Goal: Information Seeking & Learning: Learn about a topic

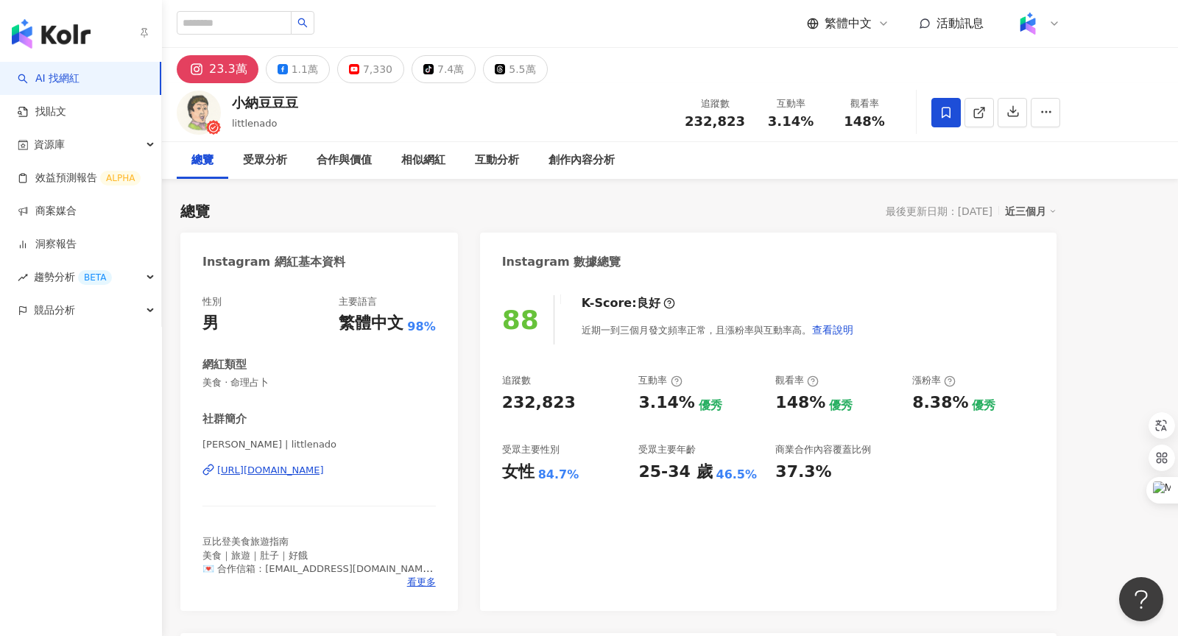
click at [61, 77] on link "AI 找網紅" at bounding box center [49, 78] width 62 height 15
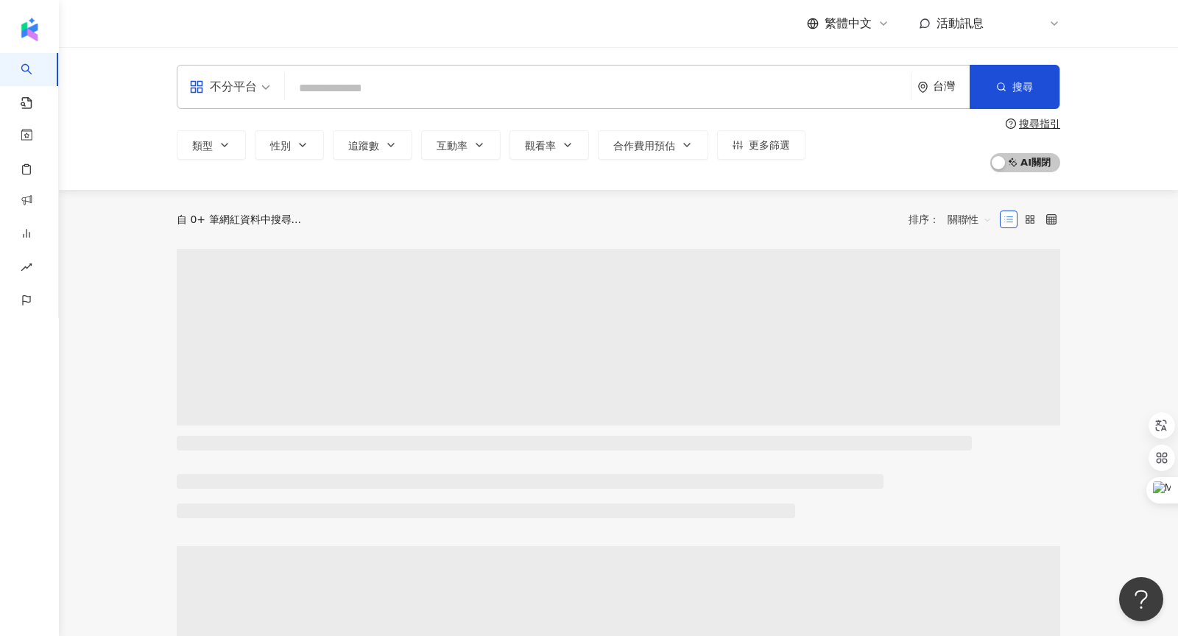
click at [334, 95] on input "search" at bounding box center [598, 88] width 614 height 28
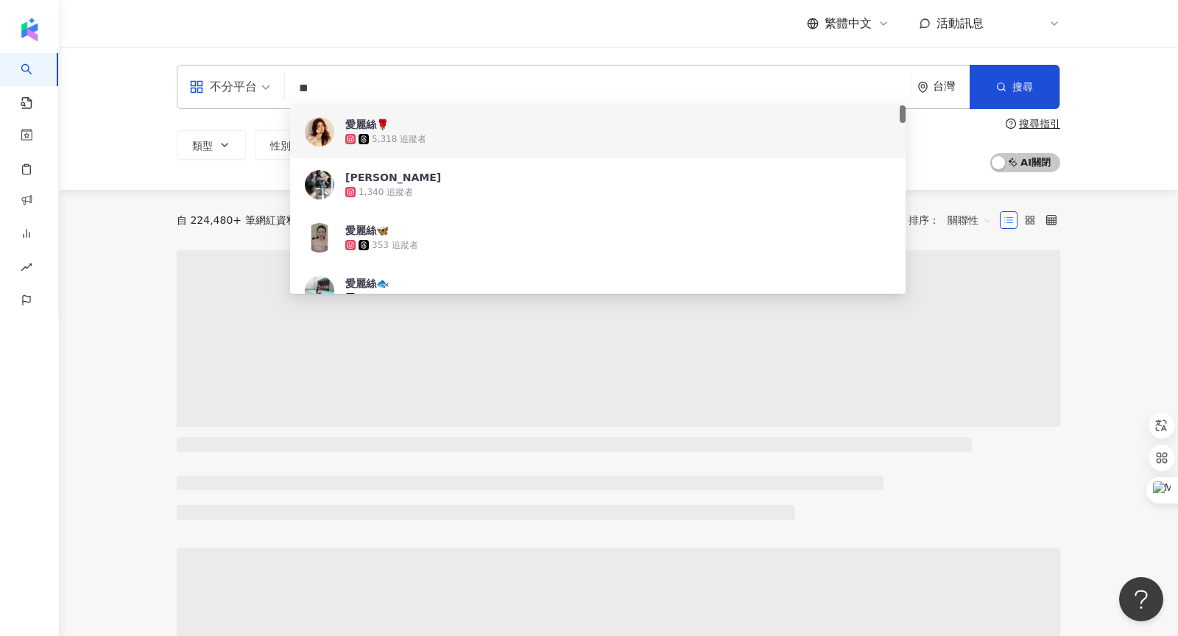
click at [166, 39] on div "繁體中文 活動訊息 K" at bounding box center [618, 23] width 942 height 47
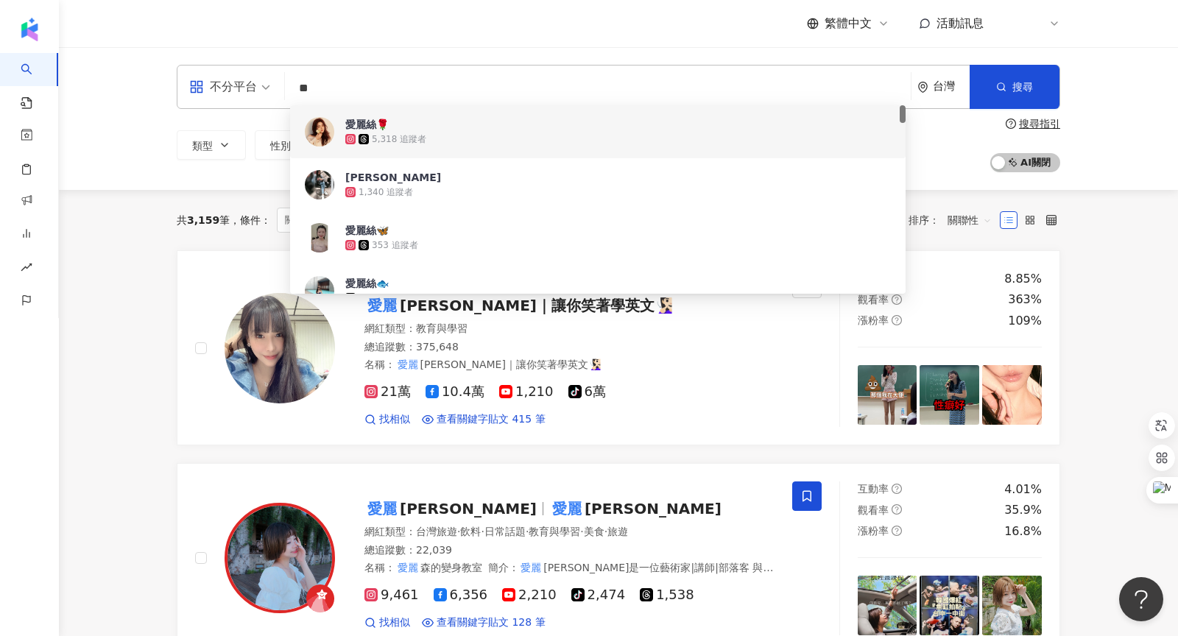
click at [404, 82] on input "**" at bounding box center [598, 88] width 614 height 28
type input "*"
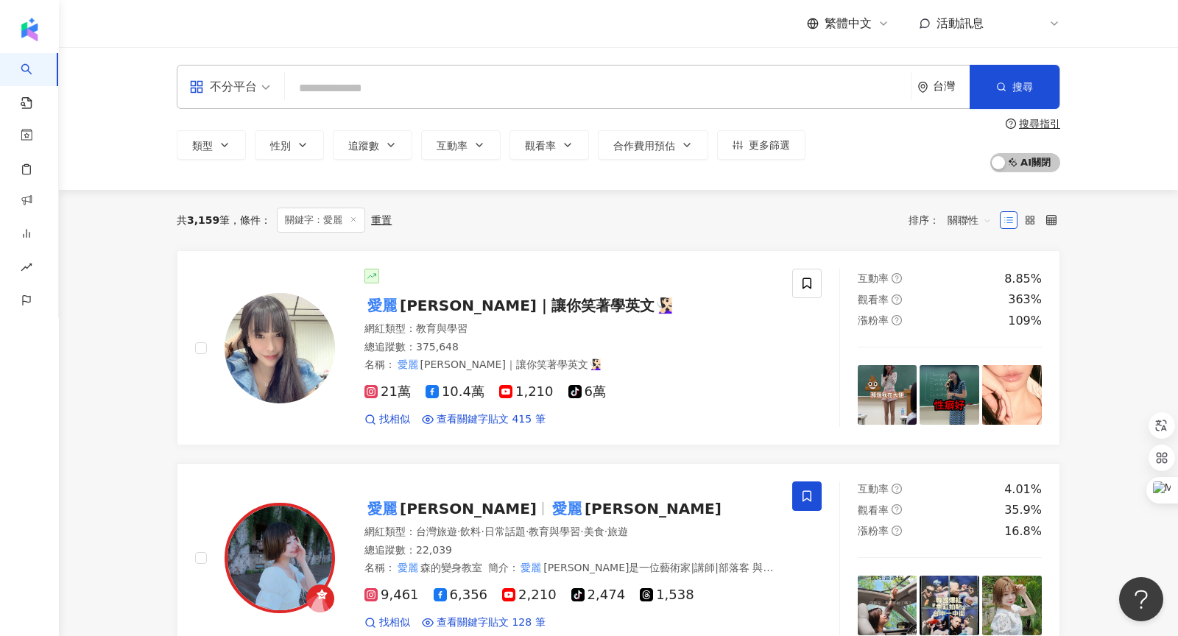
type input "*"
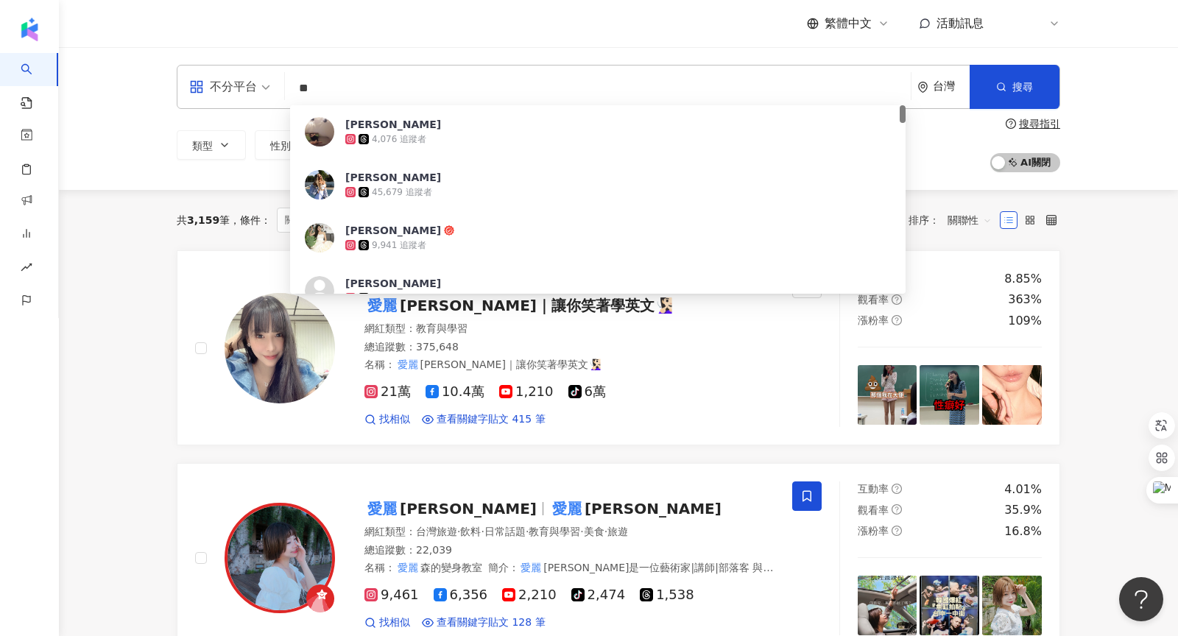
type input "*"
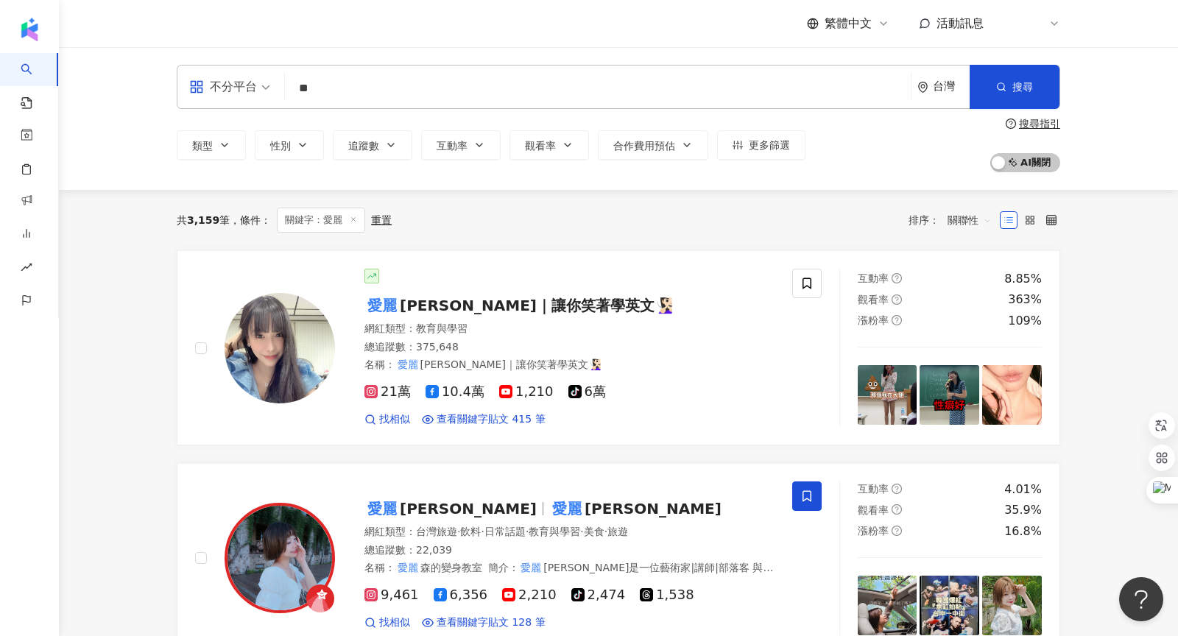
type input "*"
click at [520, 77] on input "***" at bounding box center [598, 88] width 614 height 28
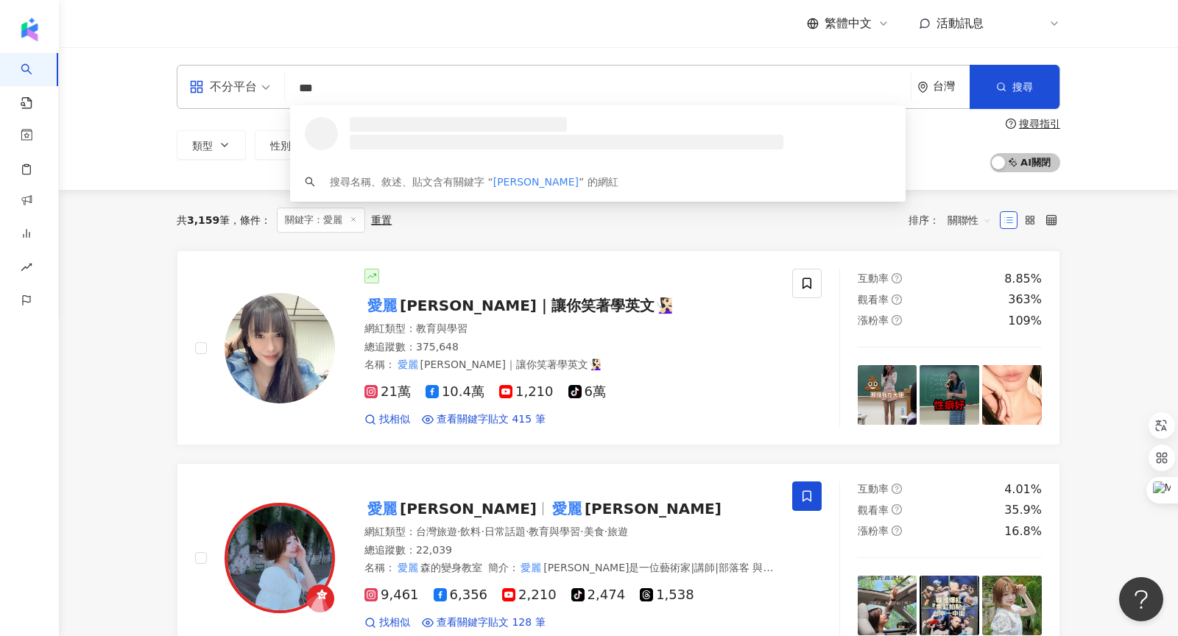
click at [527, 95] on input "***" at bounding box center [598, 88] width 614 height 28
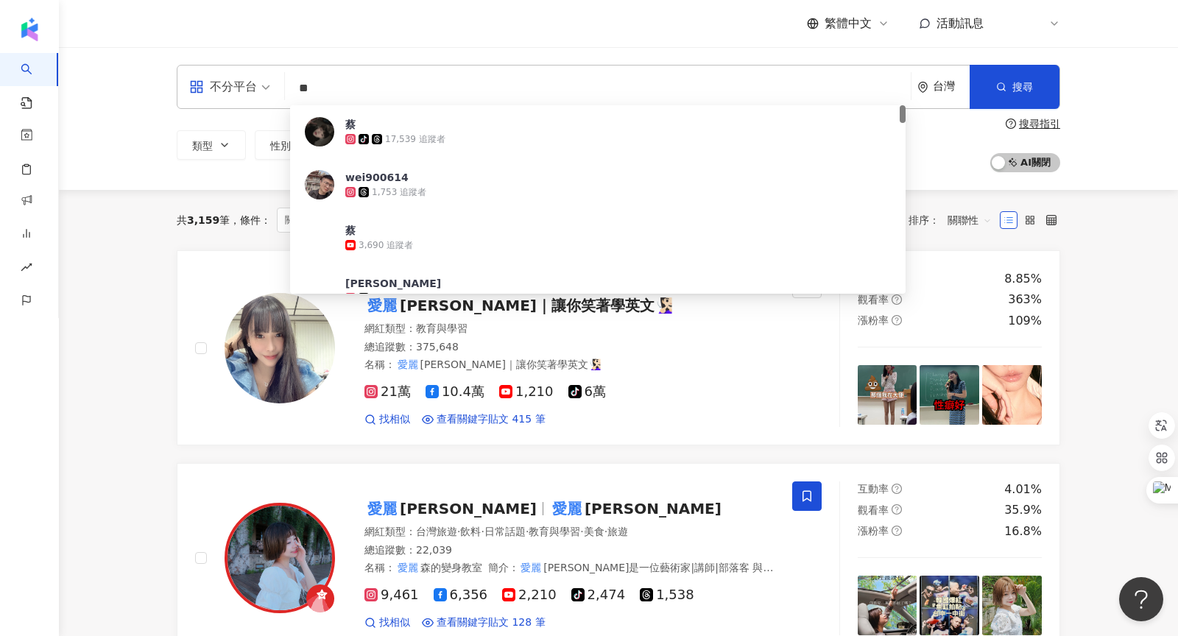
type input "**"
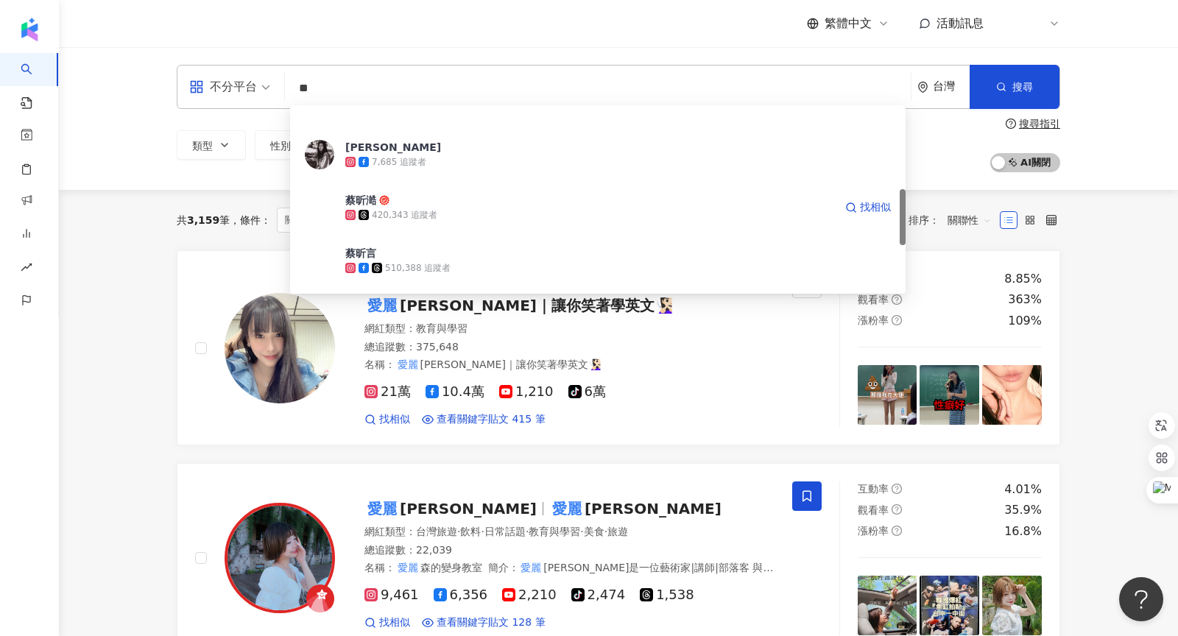
scroll to position [285, 0]
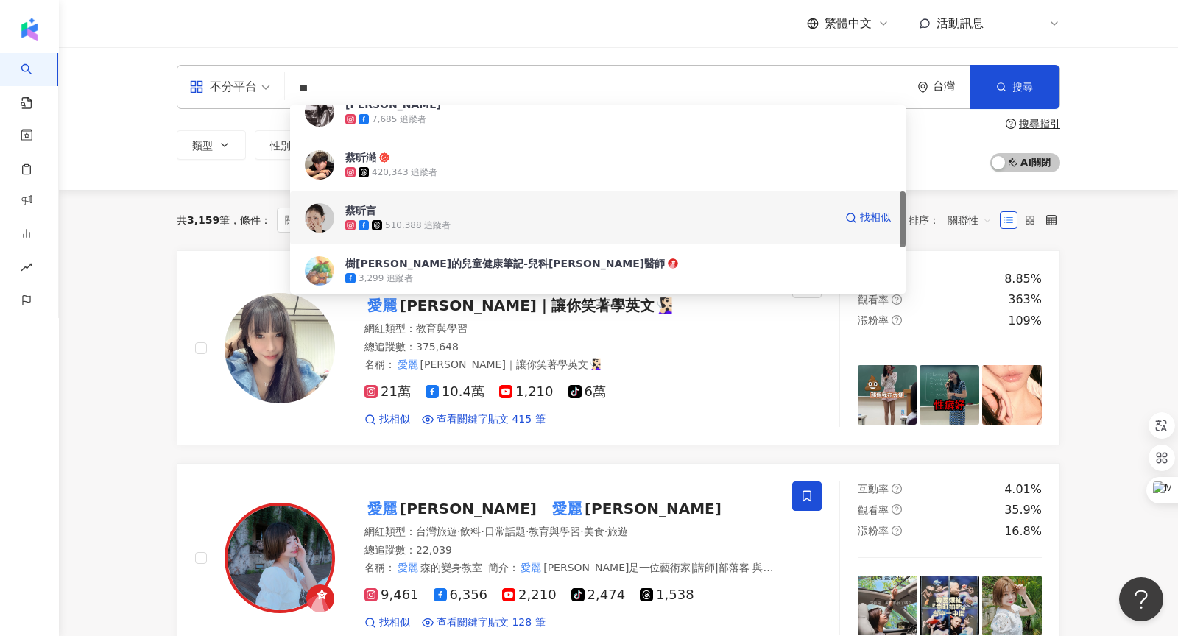
click at [420, 223] on div "510,388 追蹤者" at bounding box center [418, 225] width 66 height 13
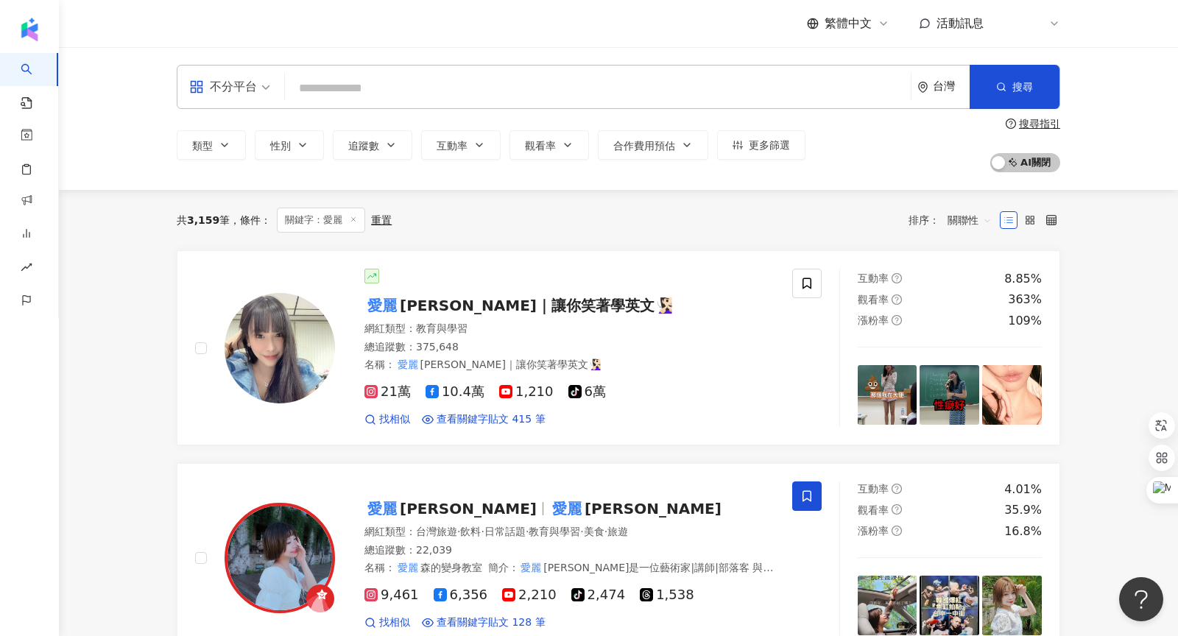
click at [398, 93] on input "search" at bounding box center [598, 88] width 614 height 28
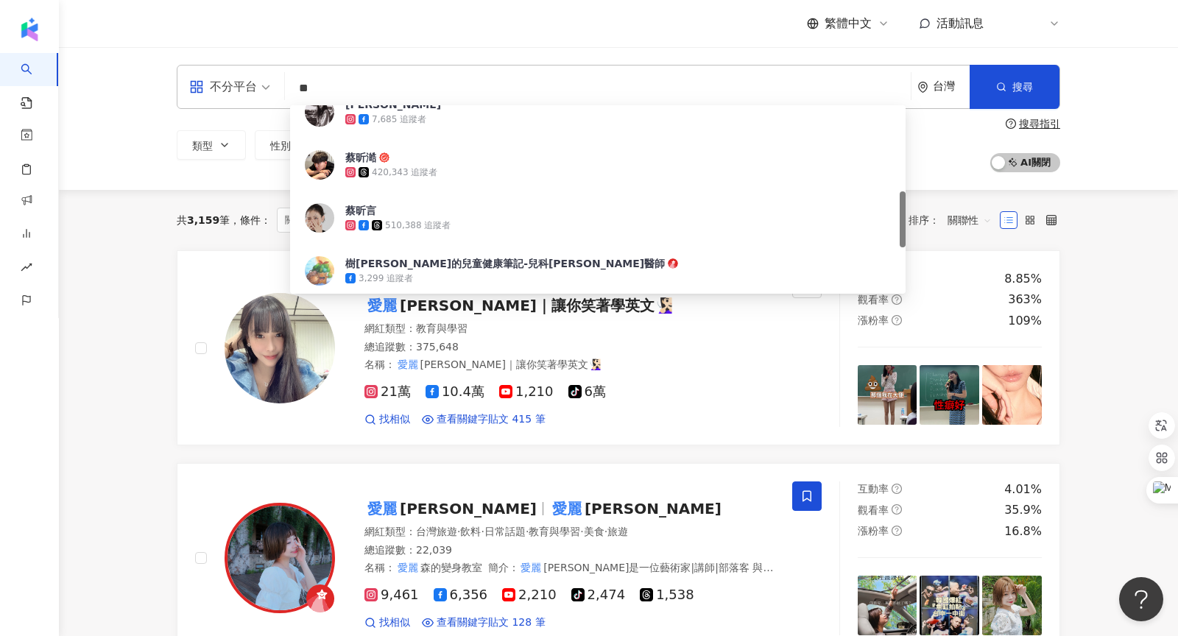
type input "**"
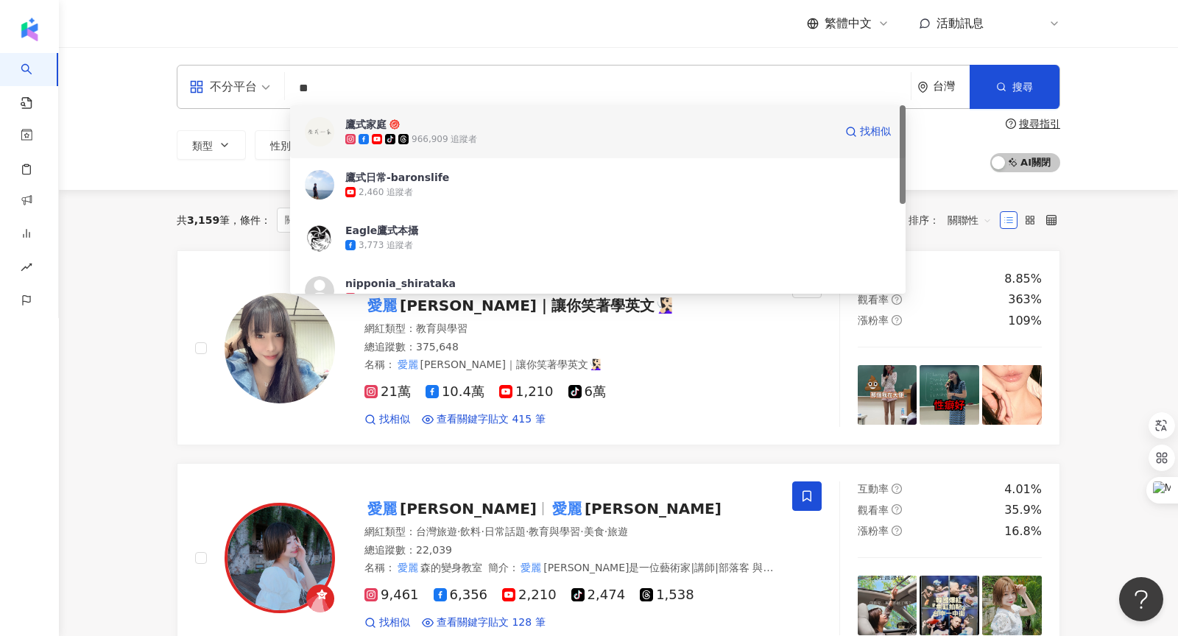
click at [432, 138] on div "966,909 追蹤者" at bounding box center [444, 139] width 66 height 13
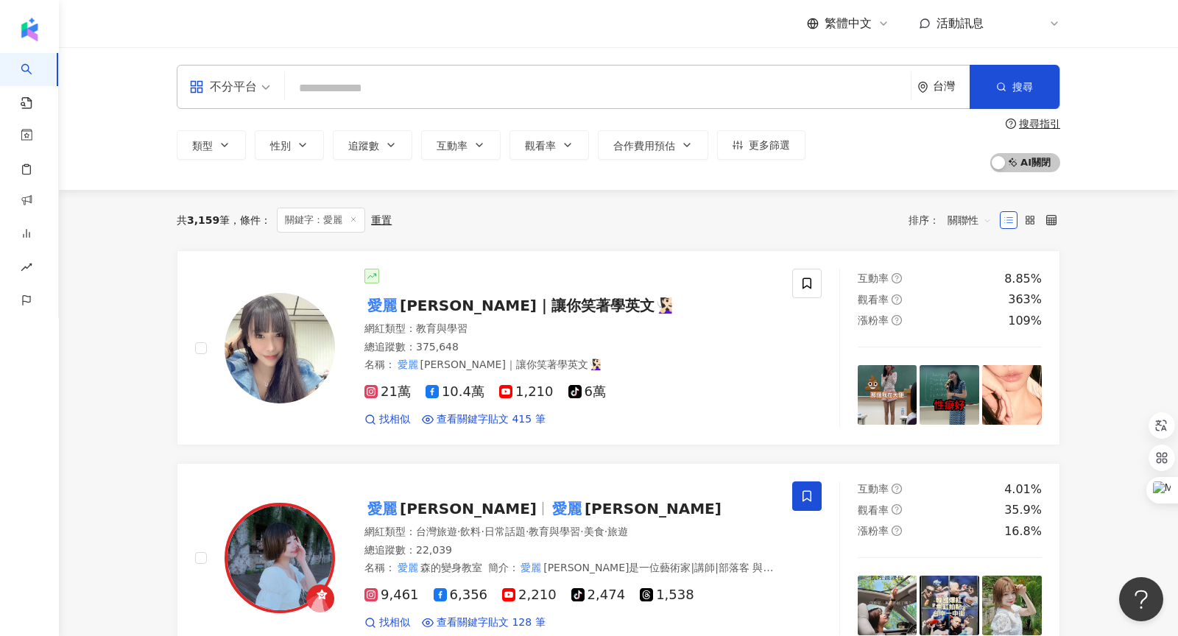
click at [519, 96] on input "search" at bounding box center [598, 88] width 614 height 28
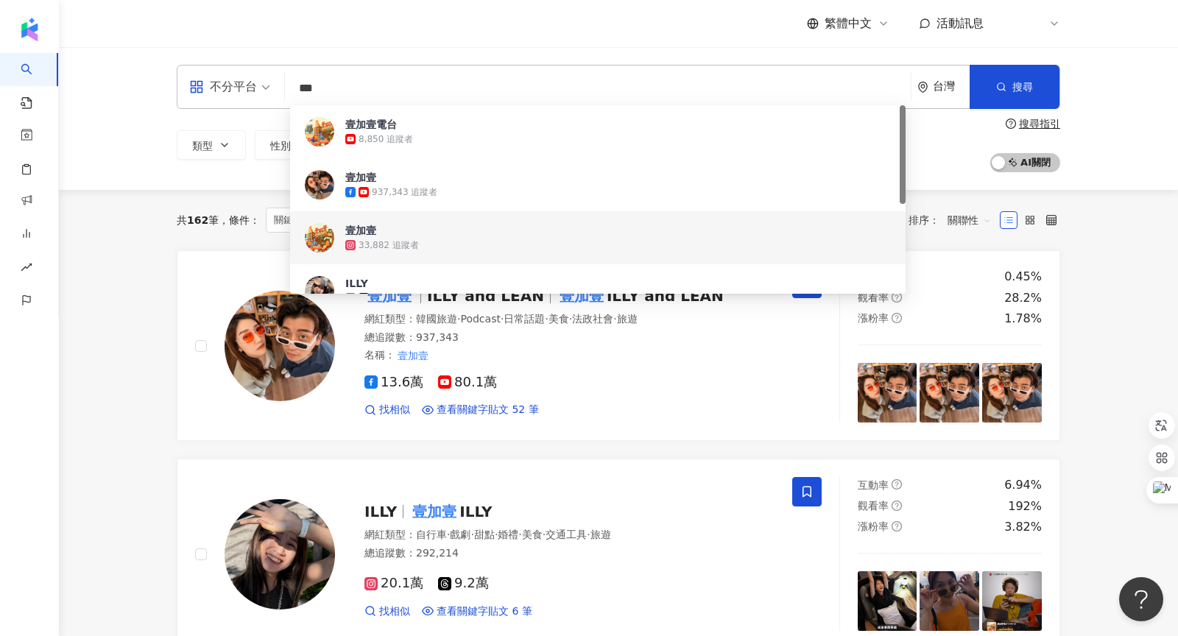
click at [182, 188] on div "不分平台 *** 台灣 搜尋 dabf9cf7-3dca-4bf1-91f4-40c4e58cb83f e13833e8-7985-4edd-ad7a-ea4…" at bounding box center [618, 118] width 1119 height 143
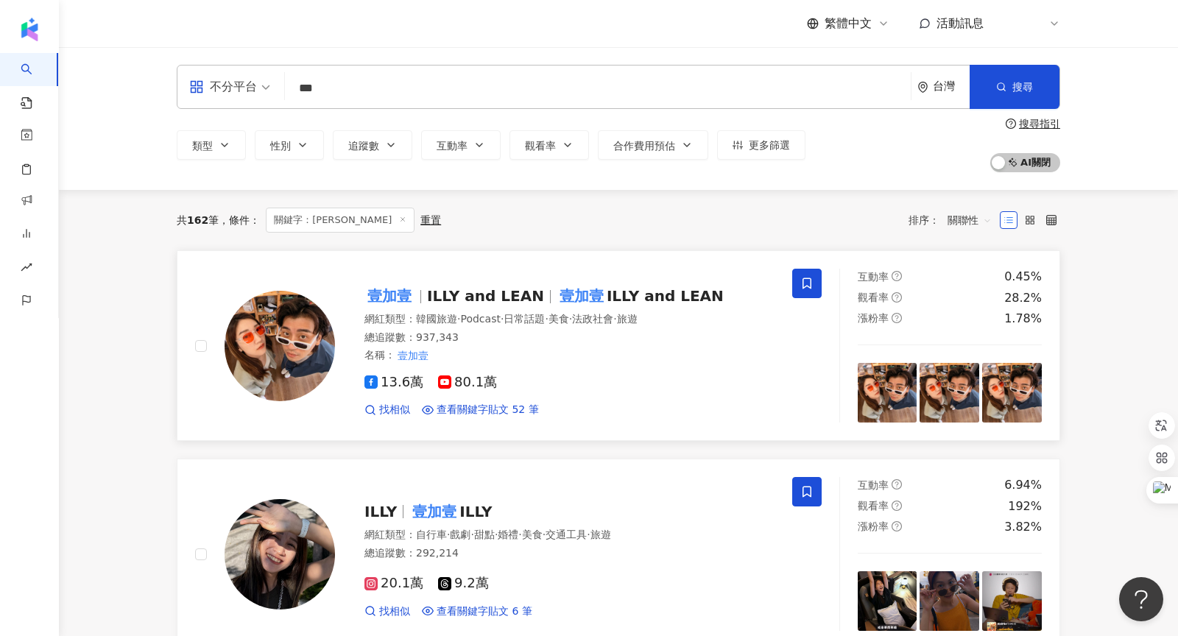
click at [423, 298] on span "壹加壹" at bounding box center [395, 296] width 63 height 18
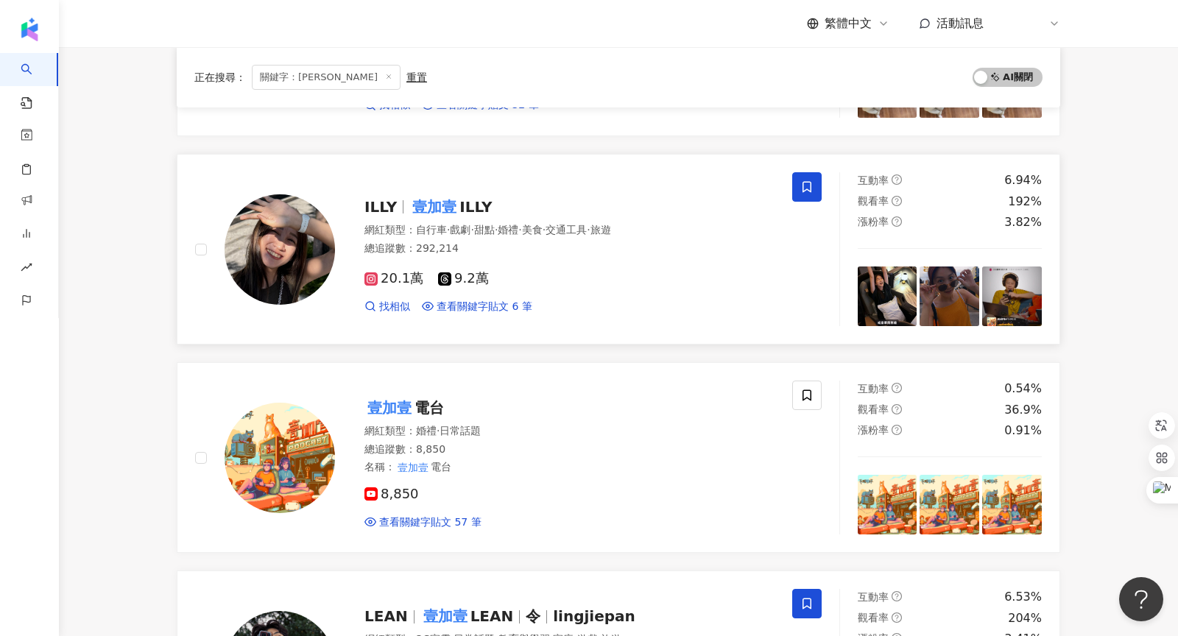
scroll to position [300, 0]
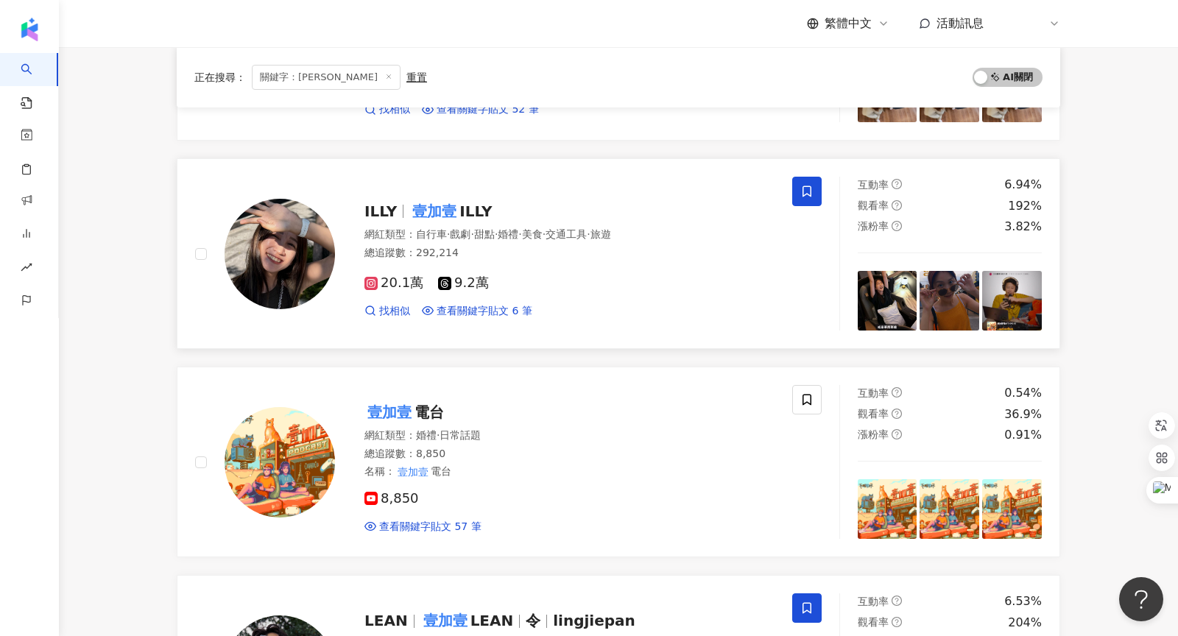
click at [448, 211] on mark "壹加壹" at bounding box center [434, 211] width 50 height 24
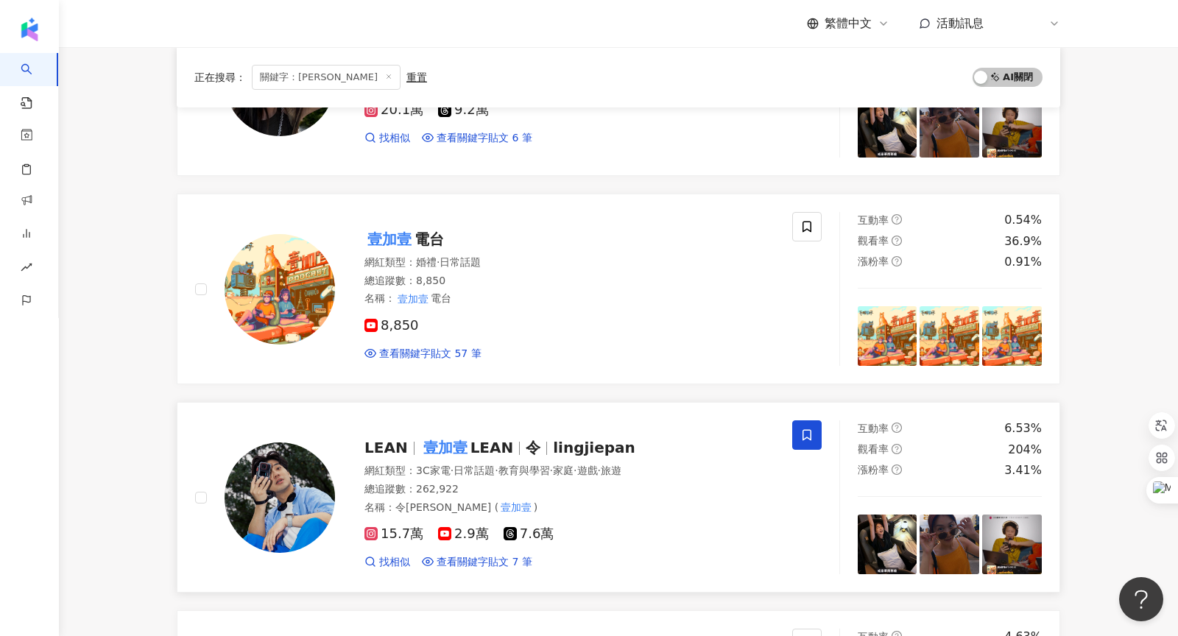
scroll to position [554, 0]
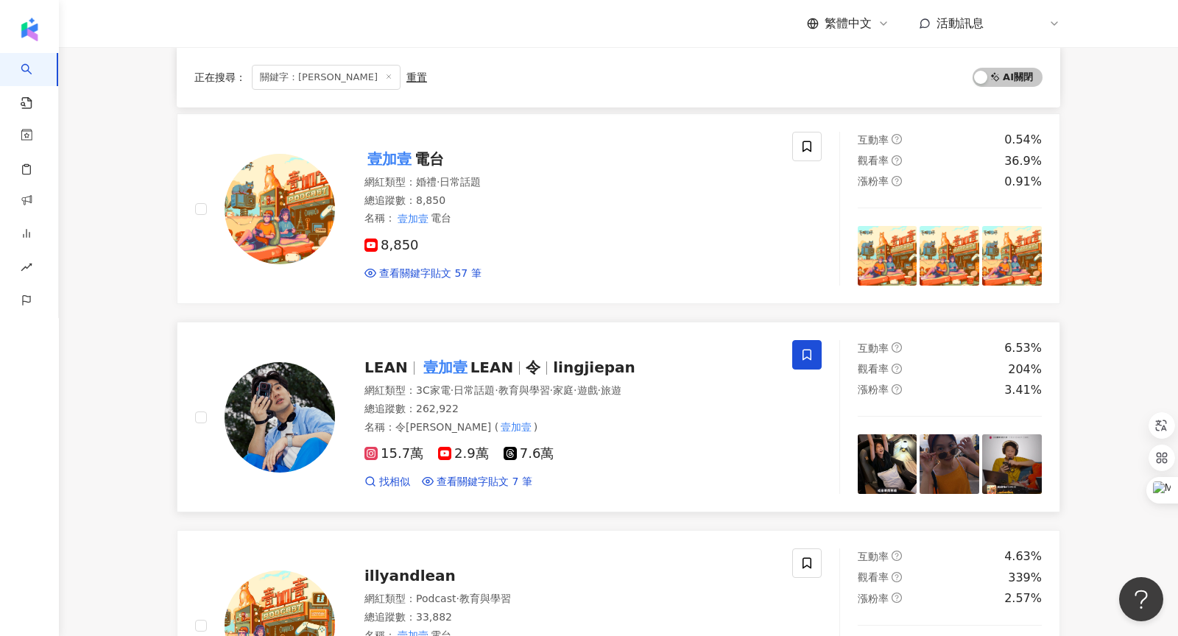
click at [392, 358] on span "LEAN" at bounding box center [385, 367] width 43 height 18
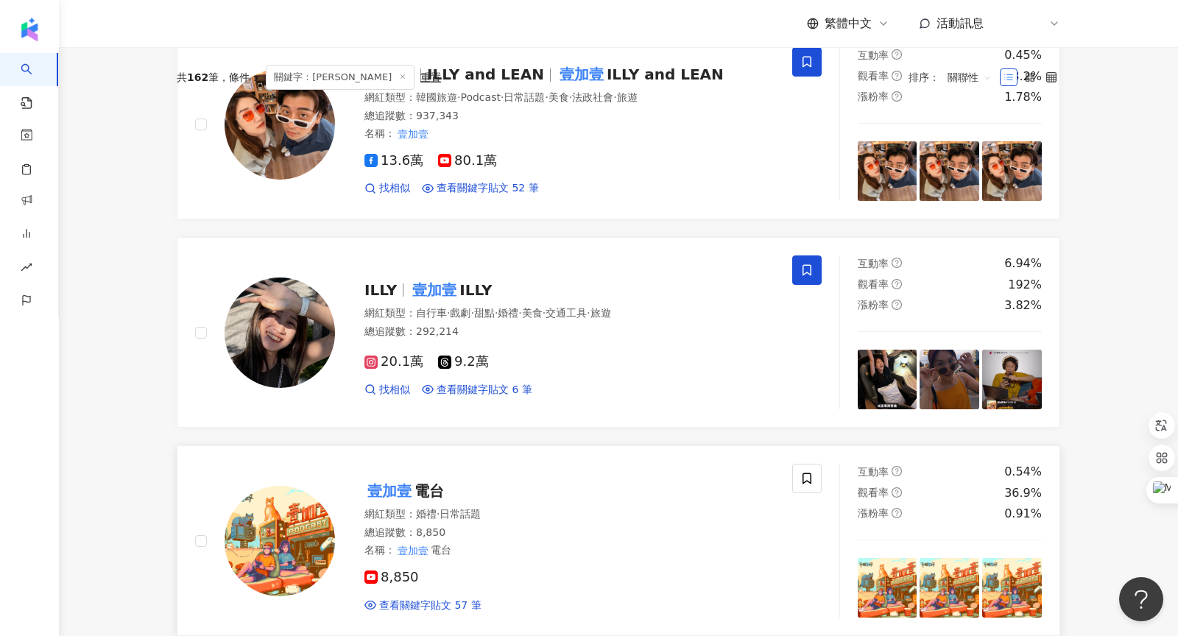
scroll to position [0, 0]
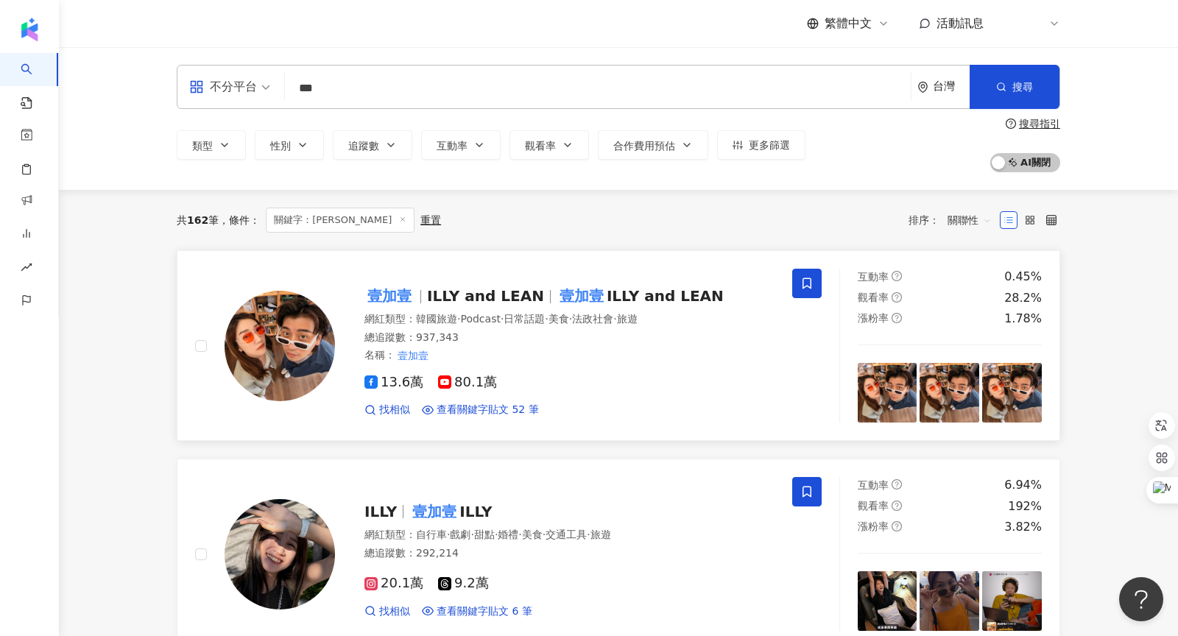
click at [300, 338] on img at bounding box center [279, 346] width 110 height 110
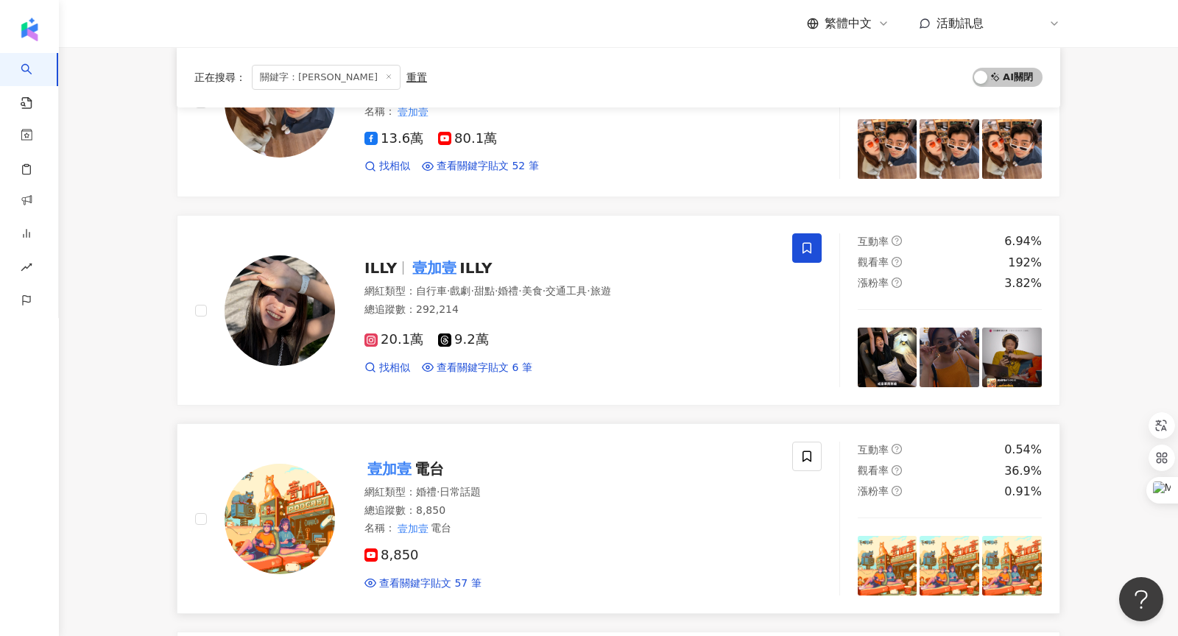
scroll to position [252, 0]
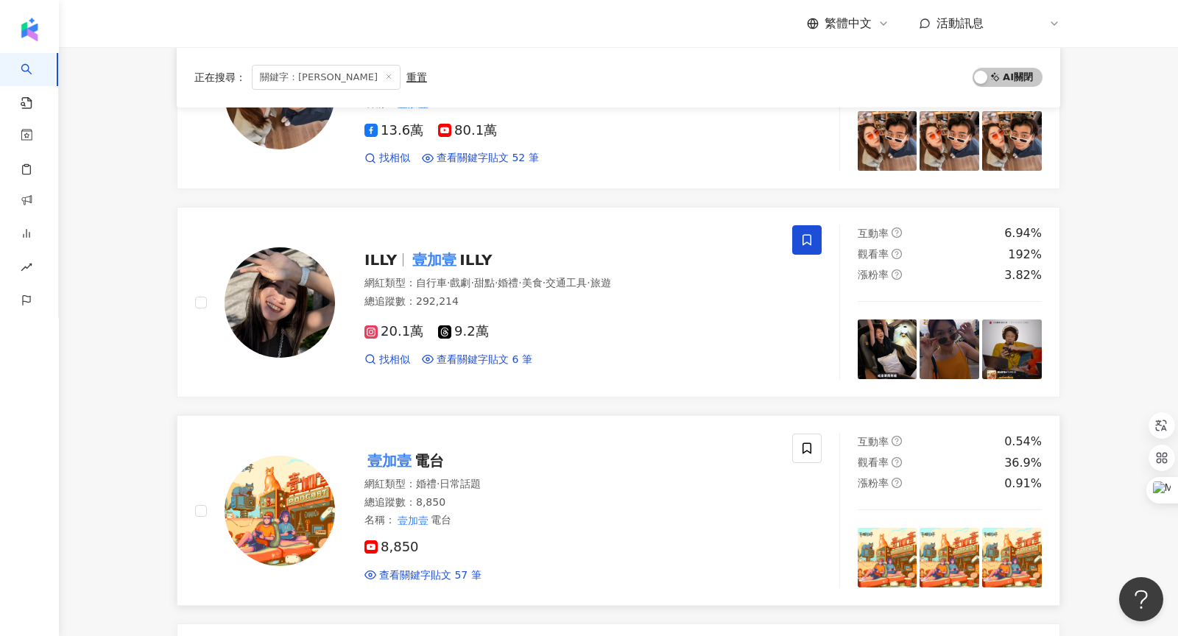
drag, startPoint x: 356, startPoint y: 453, endPoint x: 482, endPoint y: 495, distance: 132.7
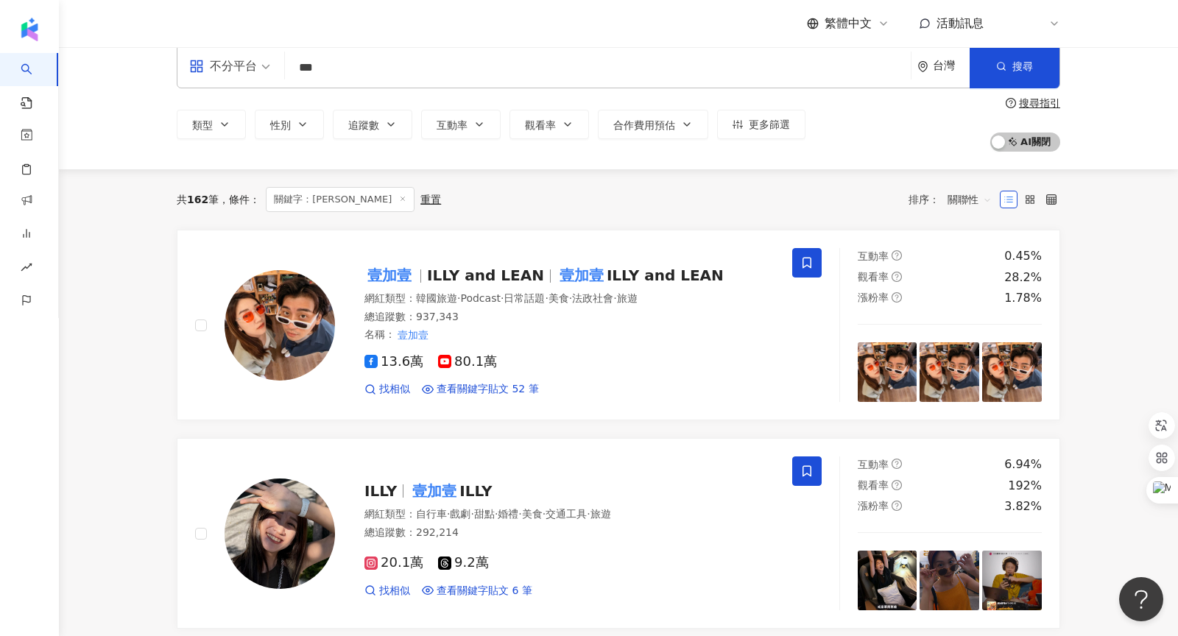
scroll to position [20, 0]
click at [428, 272] on span "ILLY and LEAN" at bounding box center [485, 276] width 117 height 18
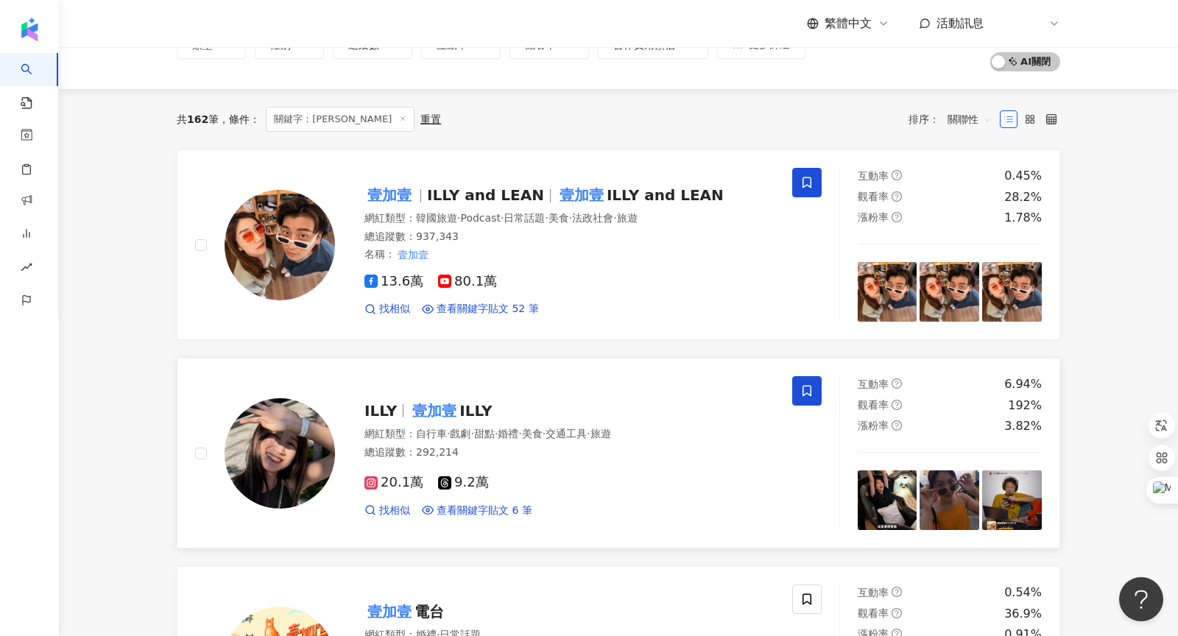
scroll to position [111, 0]
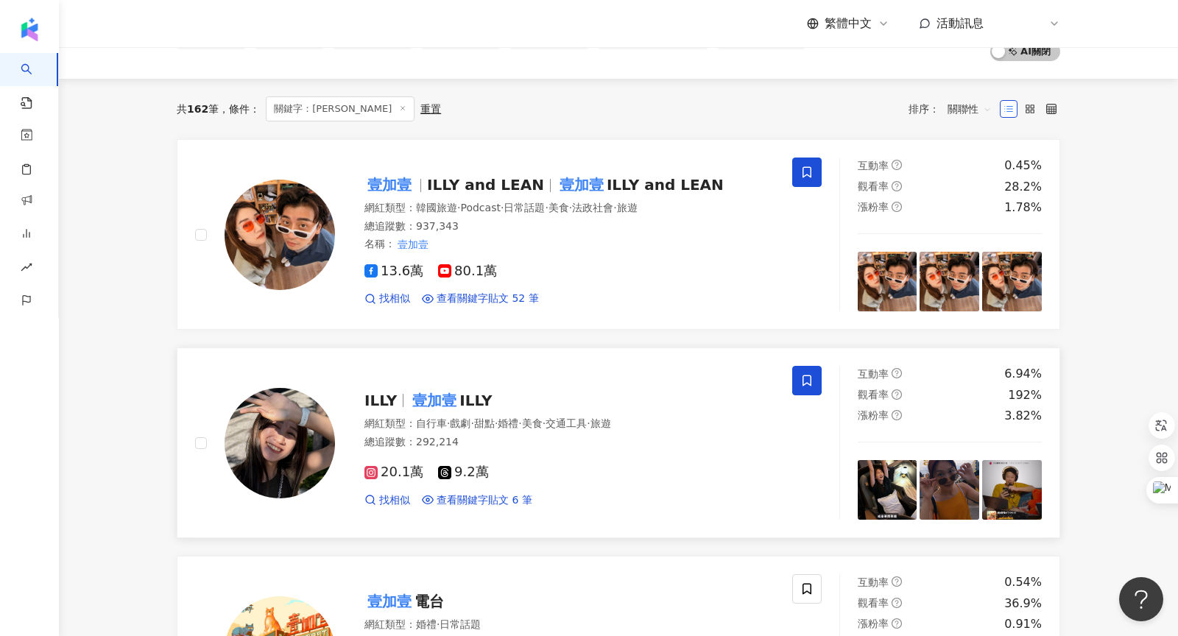
click at [428, 399] on mark "壹加壹" at bounding box center [434, 401] width 50 height 24
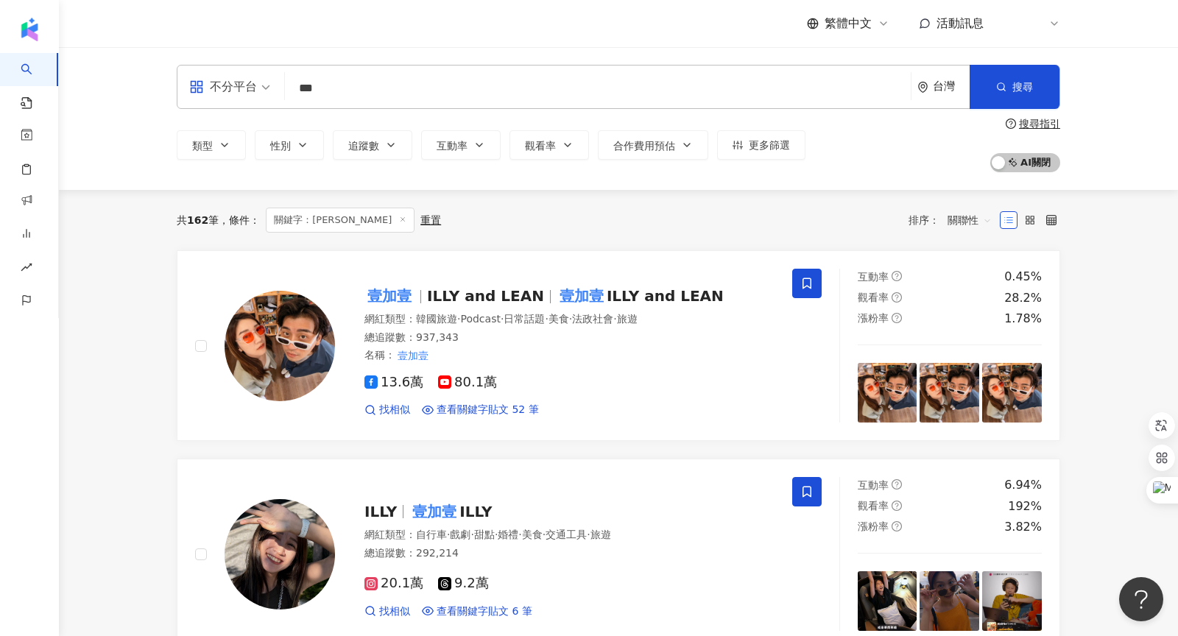
click at [419, 85] on input "***" at bounding box center [598, 88] width 614 height 28
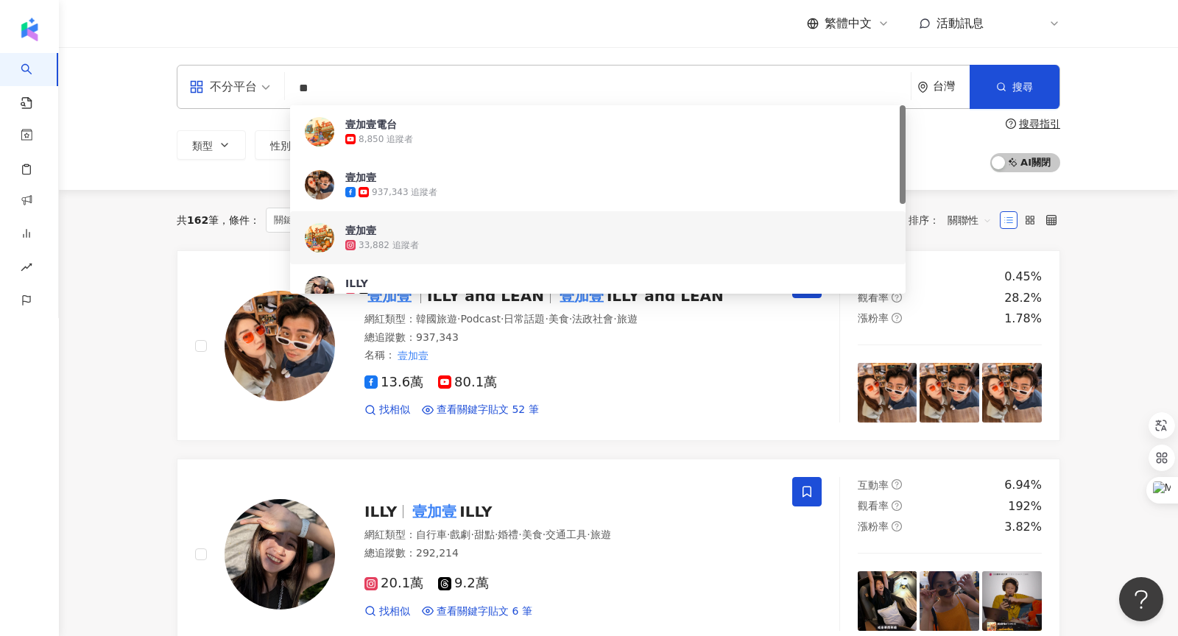
type input "*"
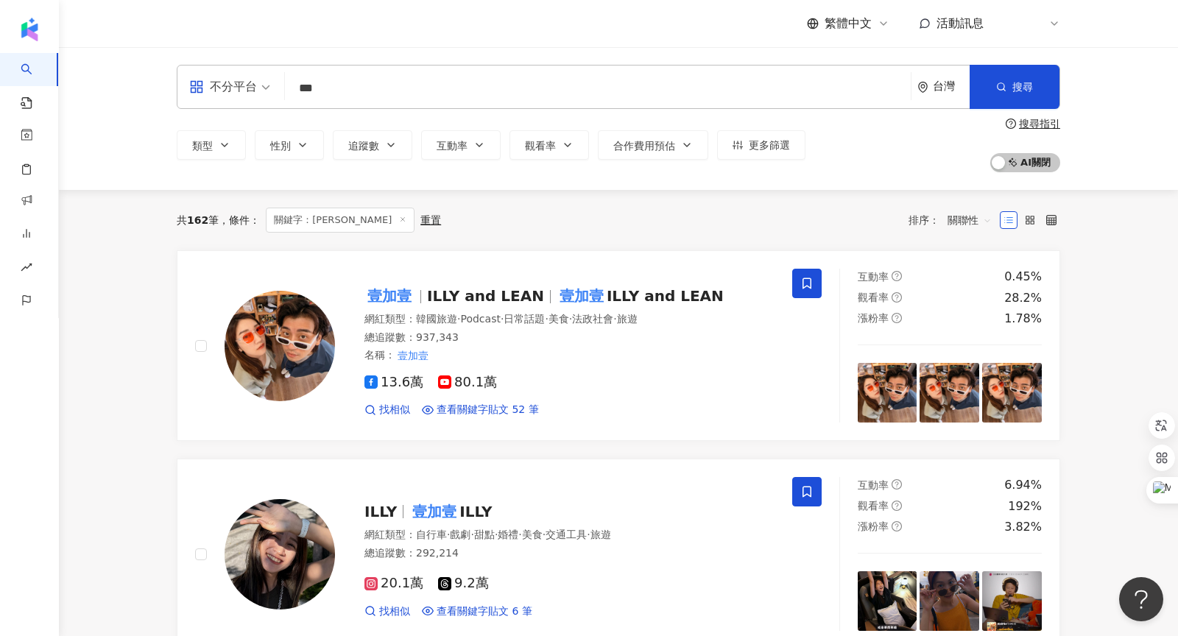
type input "***"
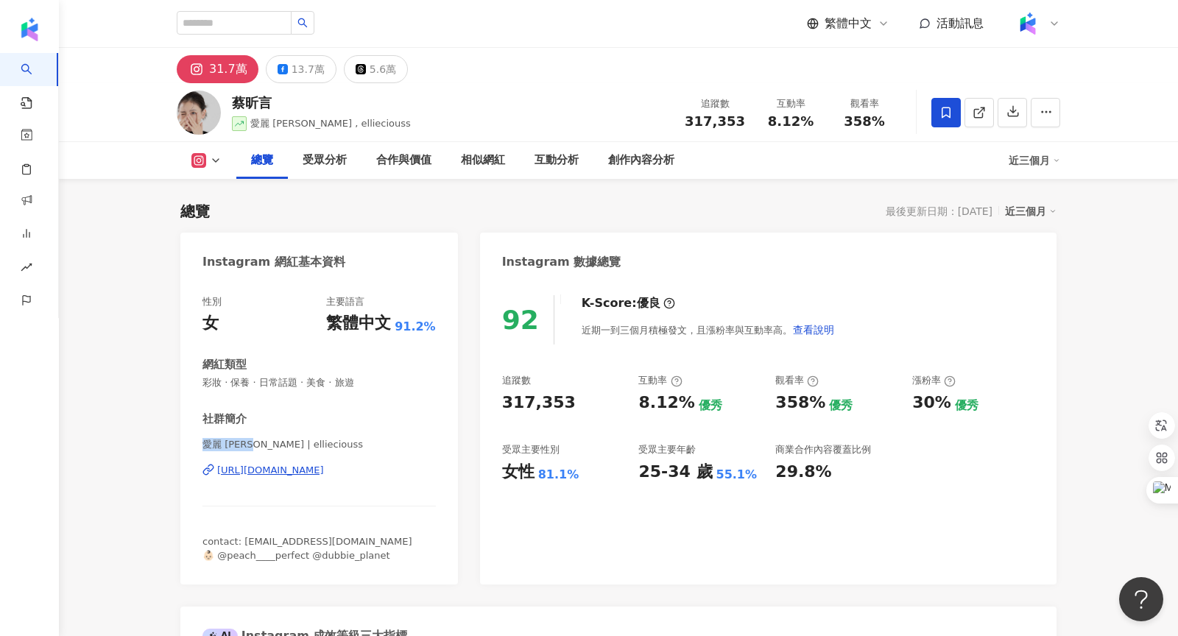
drag, startPoint x: 204, startPoint y: 443, endPoint x: 243, endPoint y: 443, distance: 39.0
click at [243, 443] on span "愛麗 Ellie | ellieciouss" at bounding box center [318, 444] width 233 height 13
copy span "愛麗 Ellie"
click at [976, 116] on icon at bounding box center [978, 113] width 8 height 8
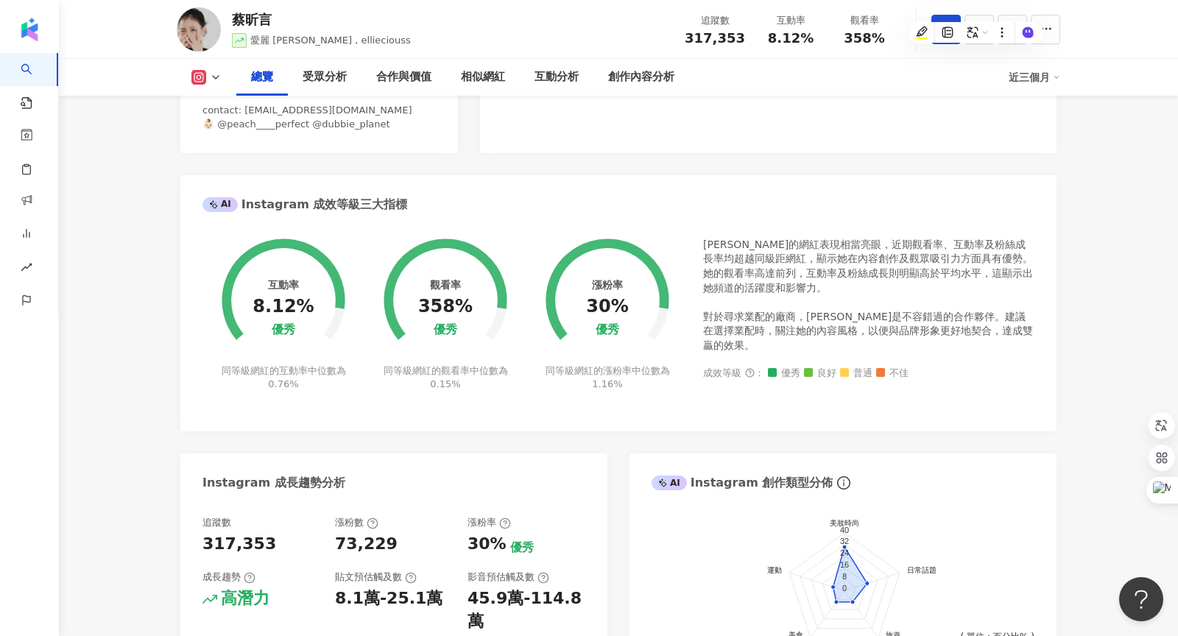
scroll to position [416, 0]
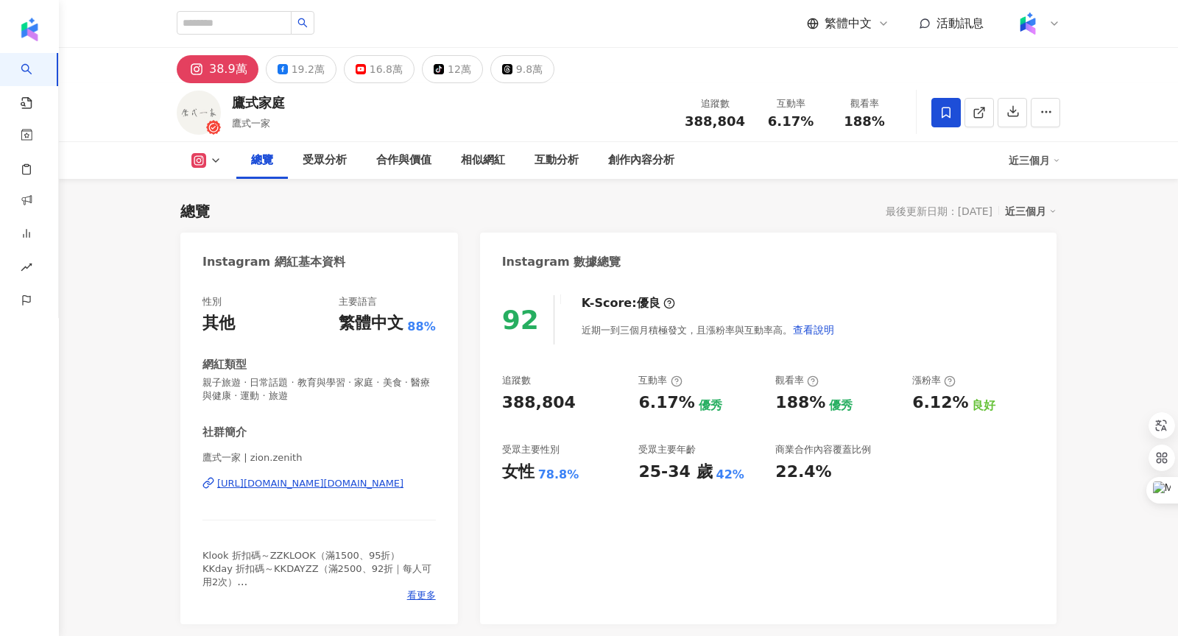
click at [298, 101] on div "鷹式家庭 鷹式一家 追蹤數 388,804 互動率 6.17% 觀看率 188%" at bounding box center [618, 112] width 942 height 58
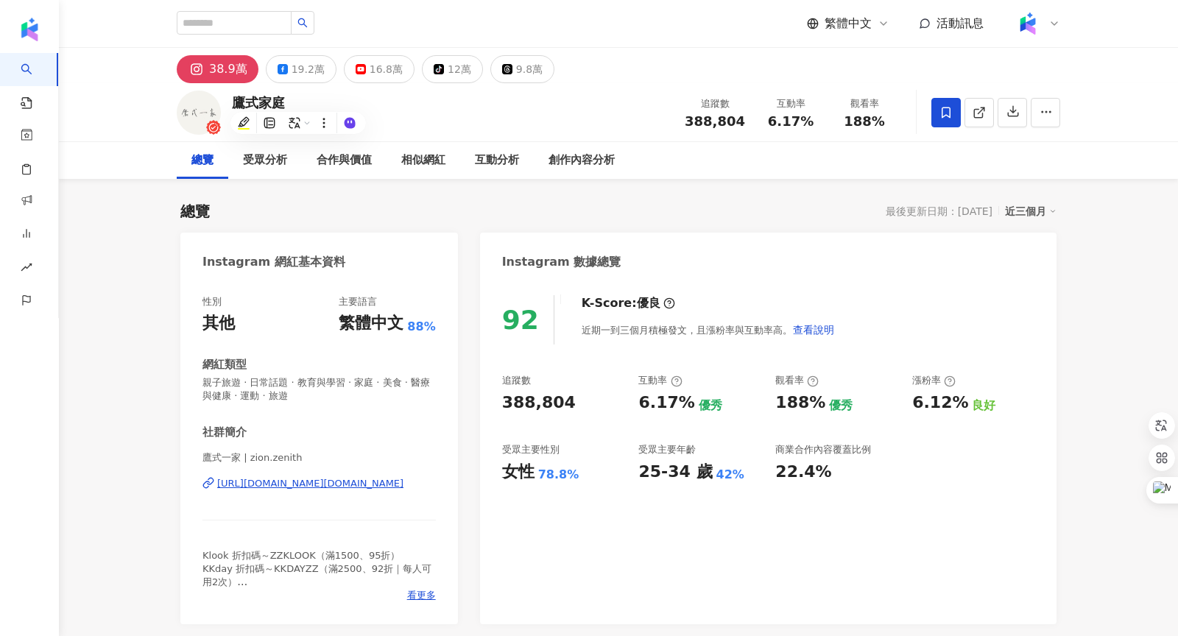
click at [476, 90] on div "鷹式家庭 鷹式一家 追蹤數 388,804 互動率 6.17% 觀看率 188%" at bounding box center [618, 112] width 942 height 58
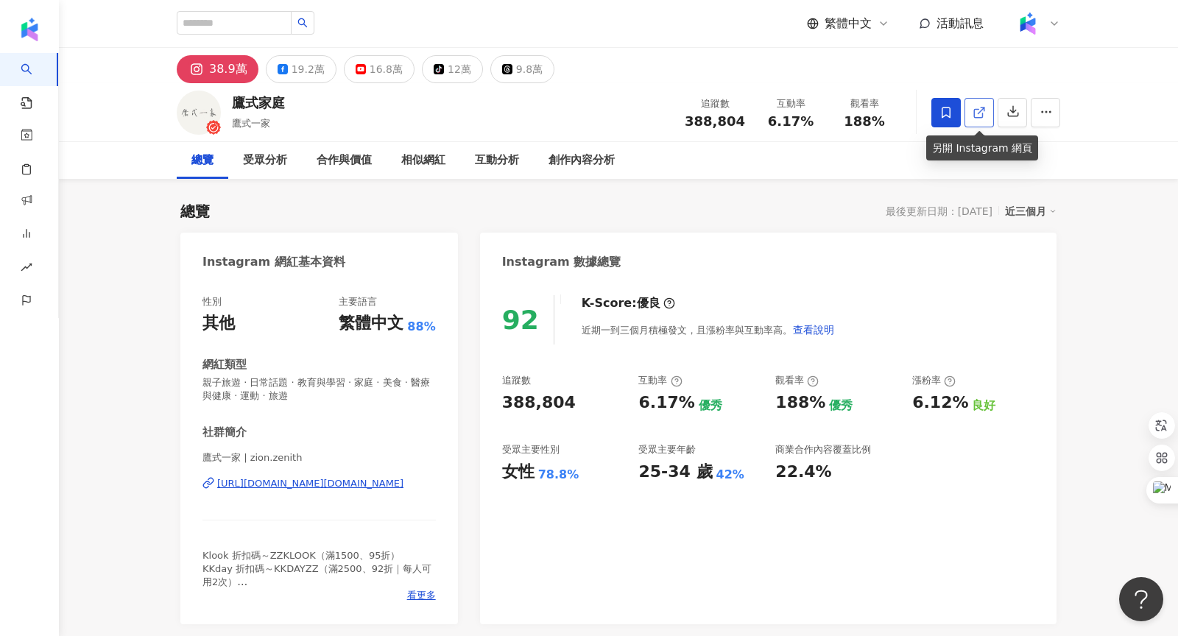
click at [981, 110] on icon at bounding box center [978, 112] width 13 height 13
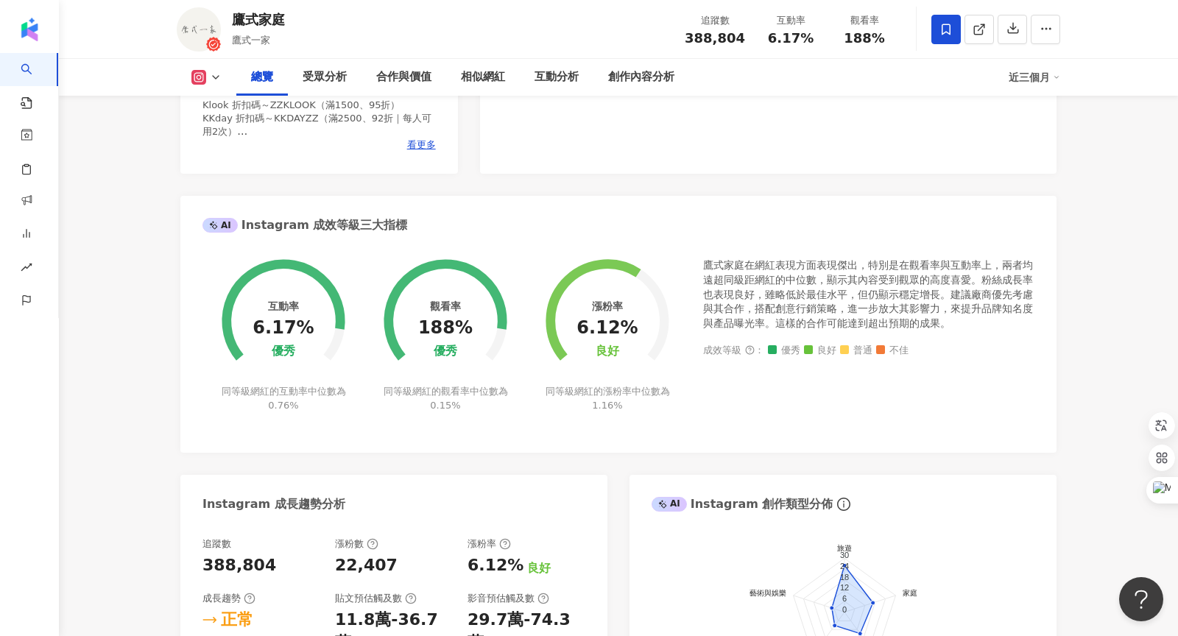
scroll to position [450, 0]
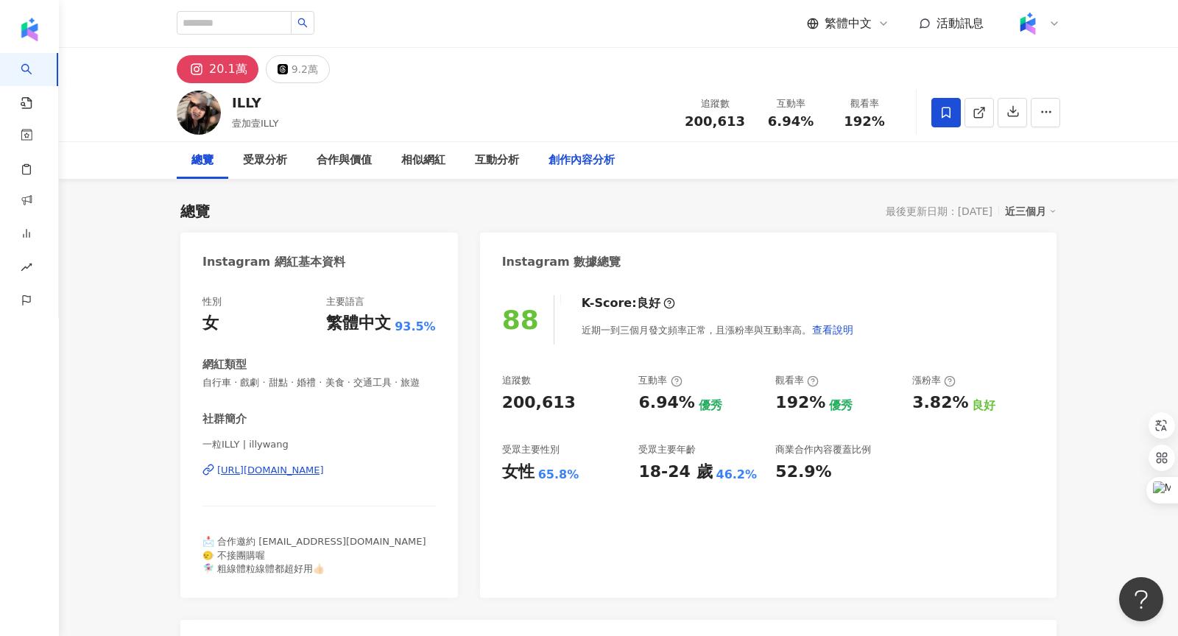
click at [593, 158] on div "創作內容分析" at bounding box center [581, 161] width 66 height 18
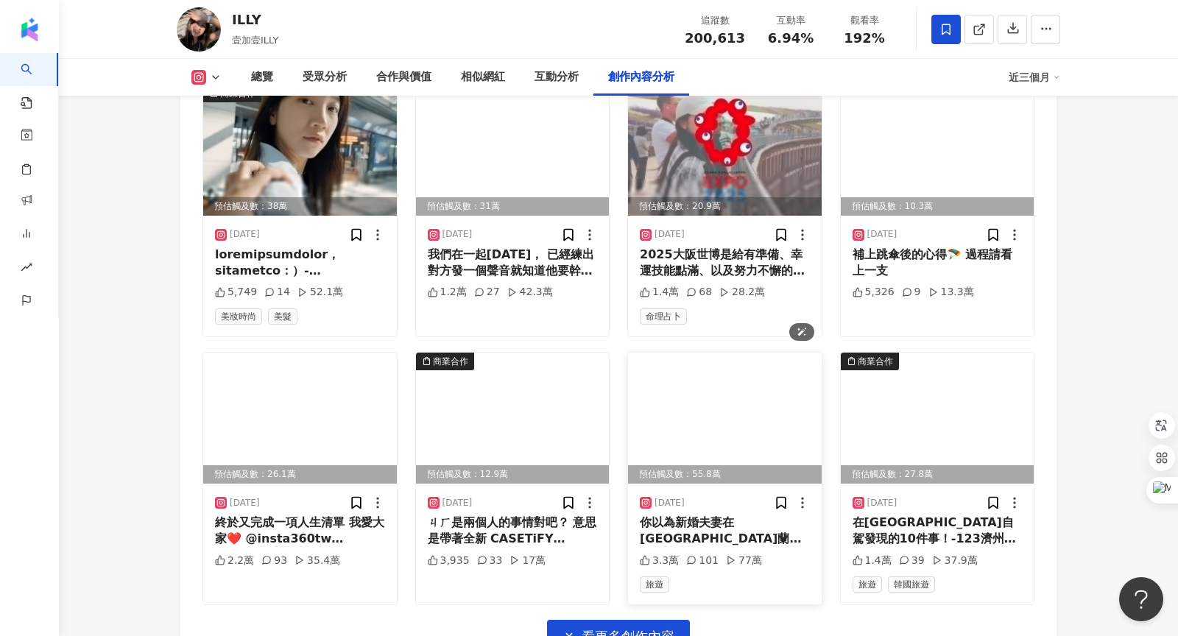
scroll to position [5205, 0]
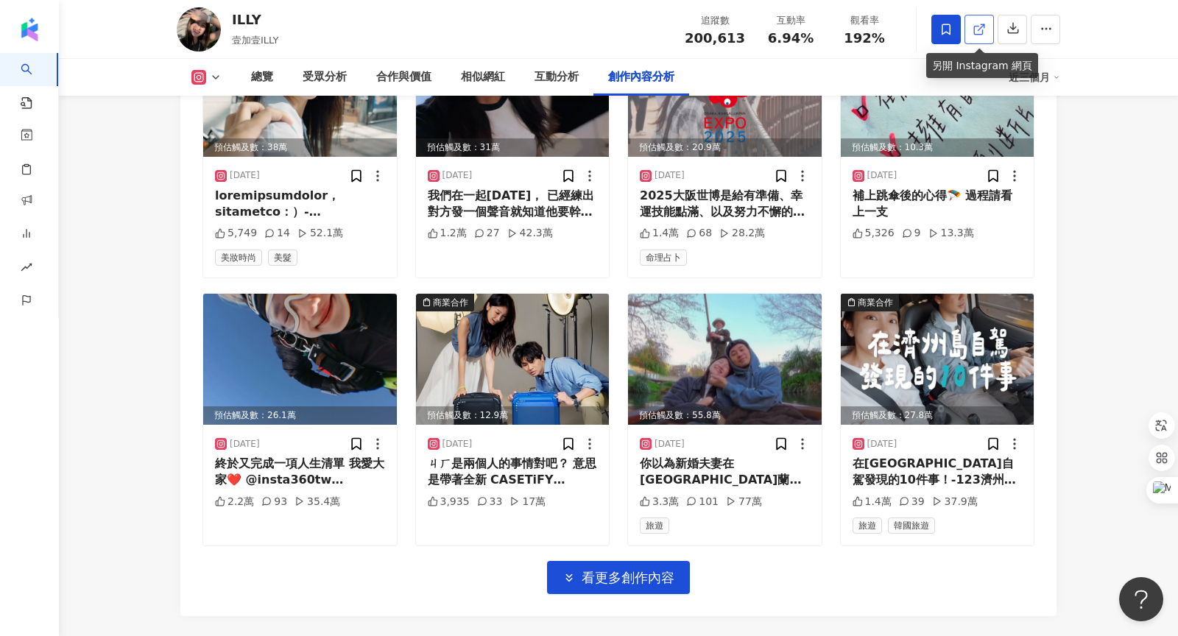
click at [978, 38] on link at bounding box center [978, 29] width 29 height 29
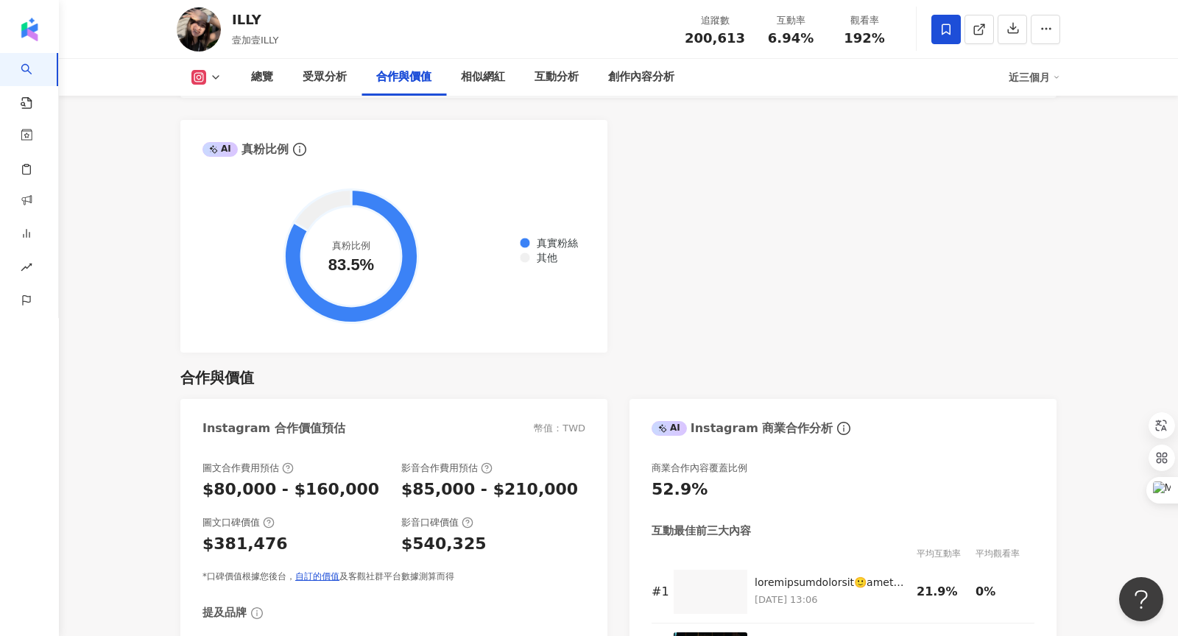
scroll to position [2365, 0]
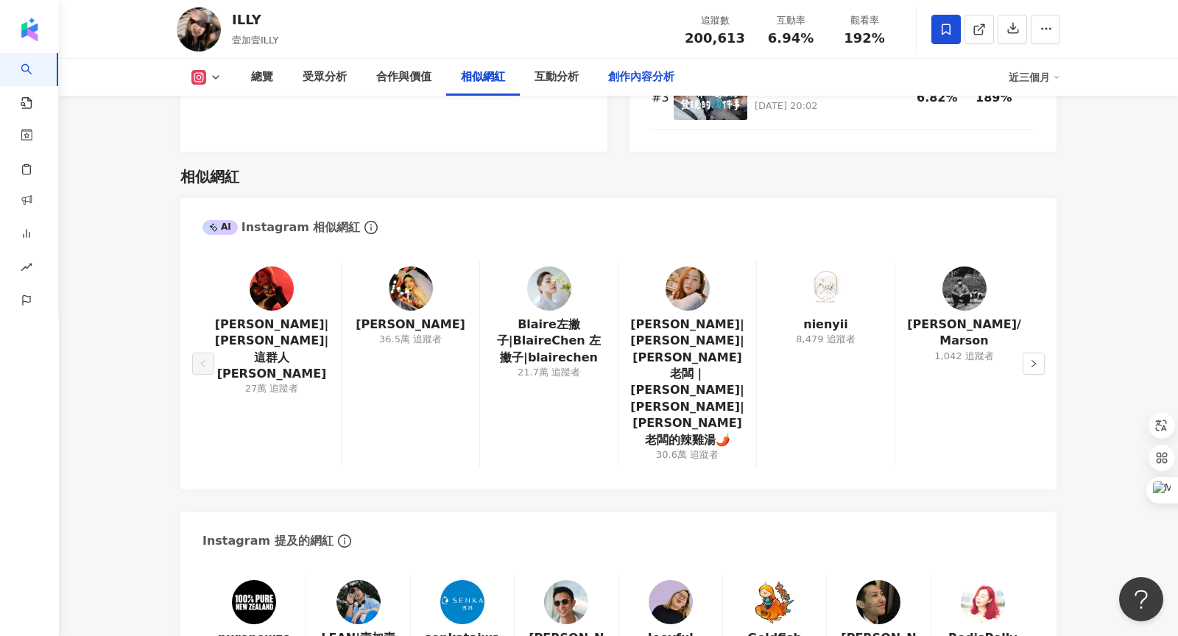
click at [656, 71] on div "創作內容分析" at bounding box center [641, 77] width 66 height 18
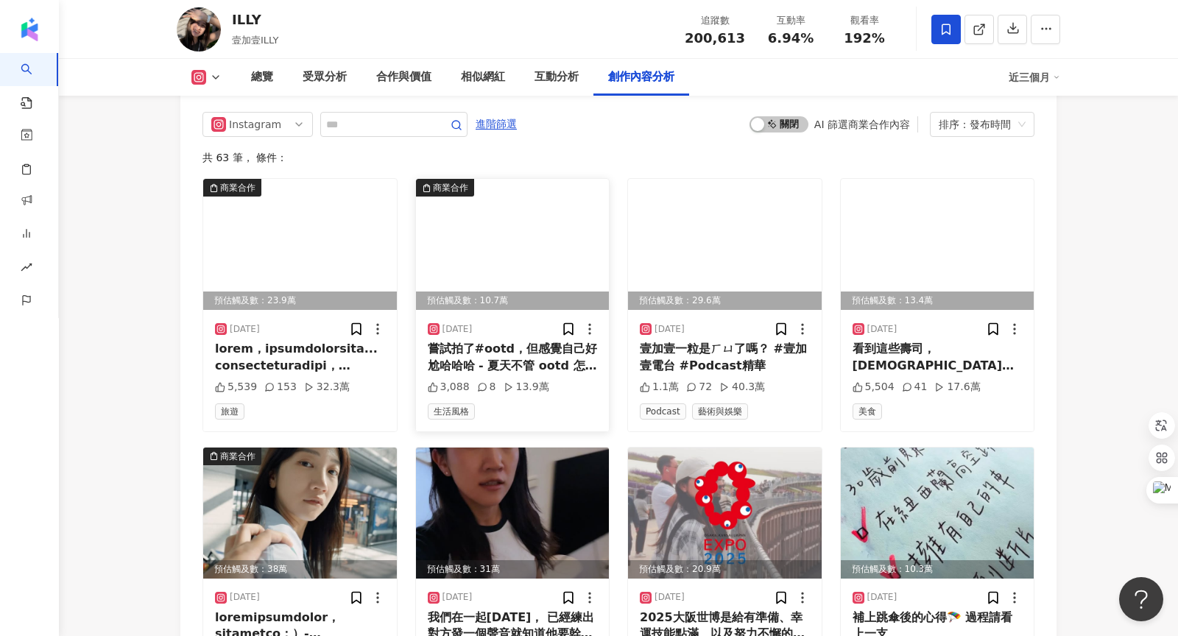
scroll to position [4784, 0]
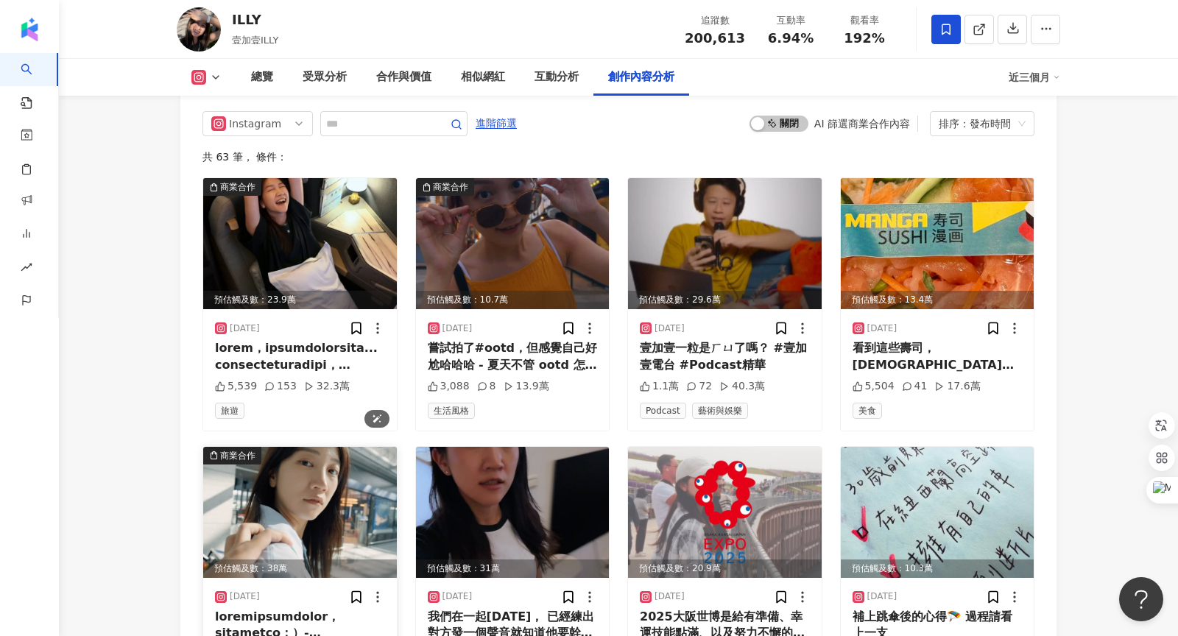
click at [317, 447] on img at bounding box center [300, 512] width 194 height 131
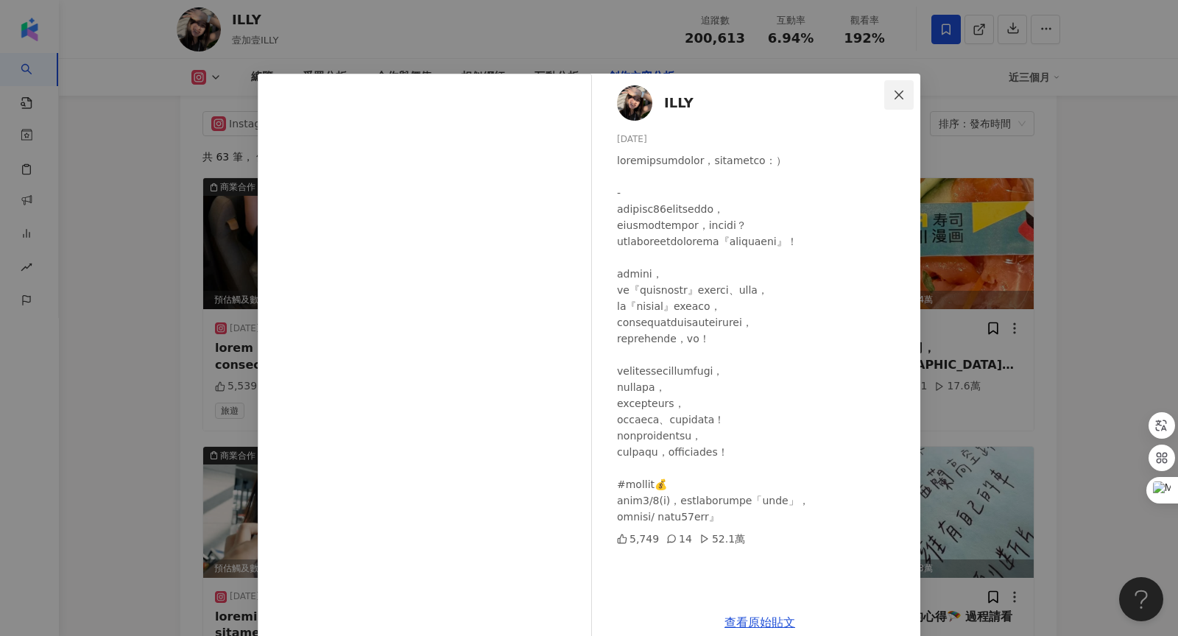
click at [898, 101] on button "Close" at bounding box center [898, 94] width 29 height 29
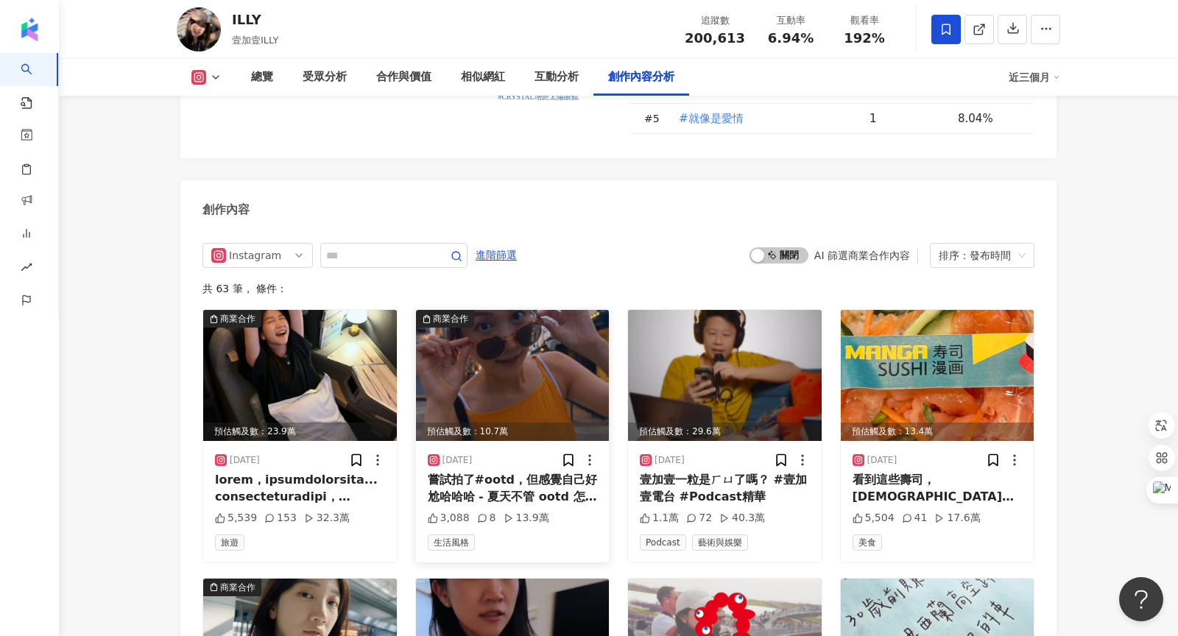
scroll to position [4628, 0]
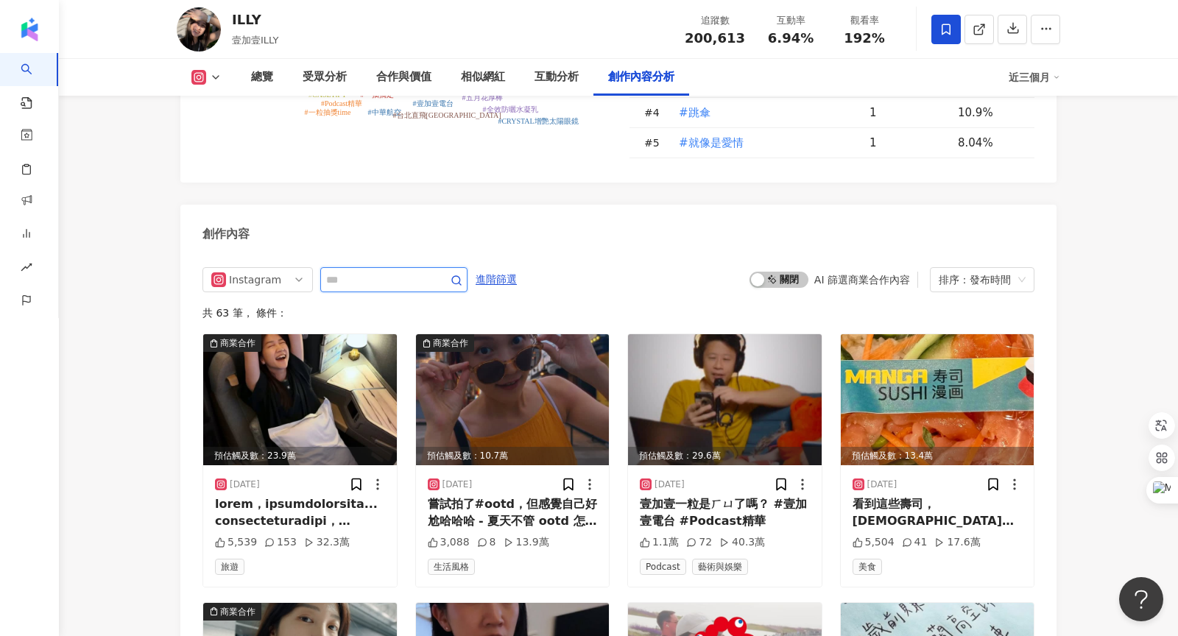
click at [346, 271] on input "text" at bounding box center [377, 280] width 103 height 18
type input "**"
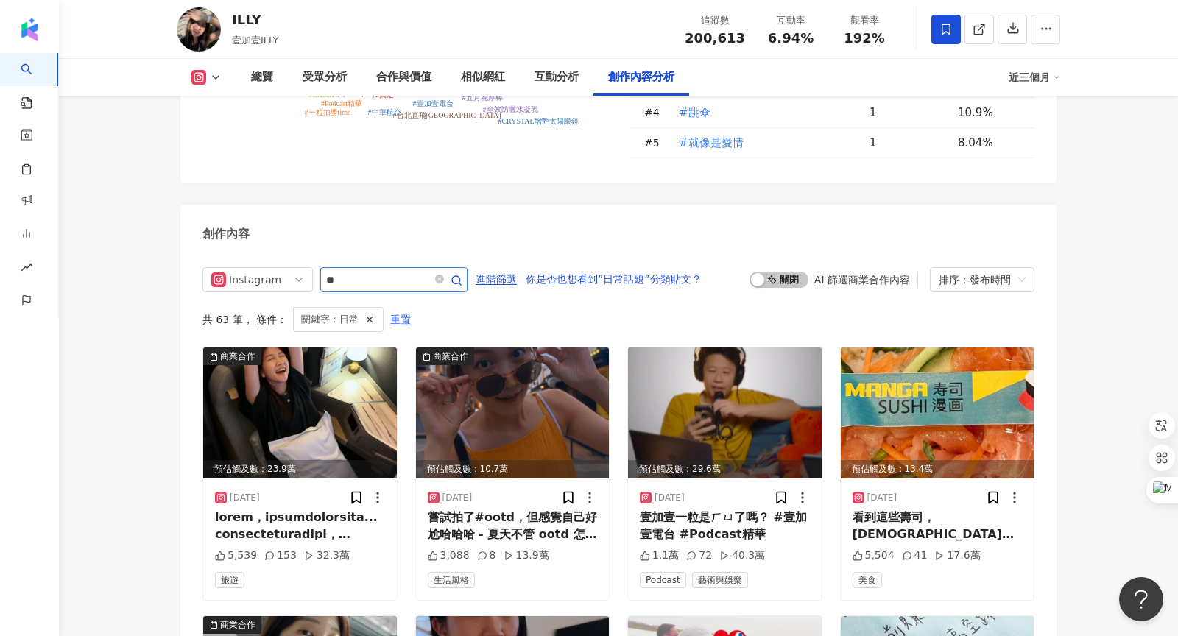
scroll to position [4597, 0]
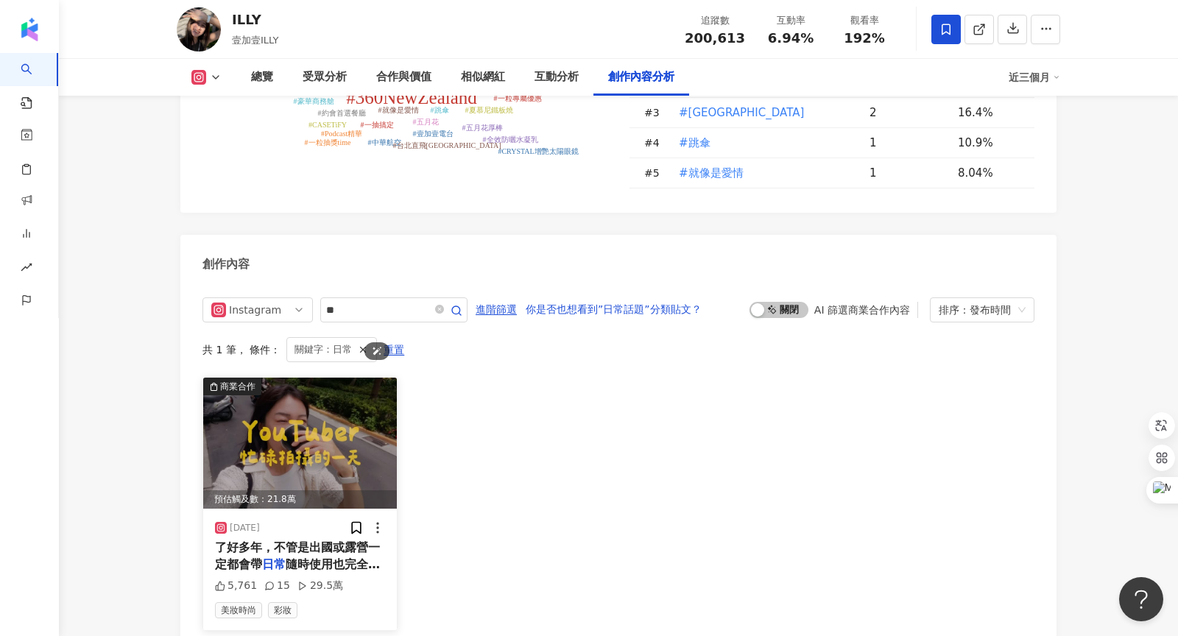
click at [361, 378] on img at bounding box center [300, 443] width 194 height 131
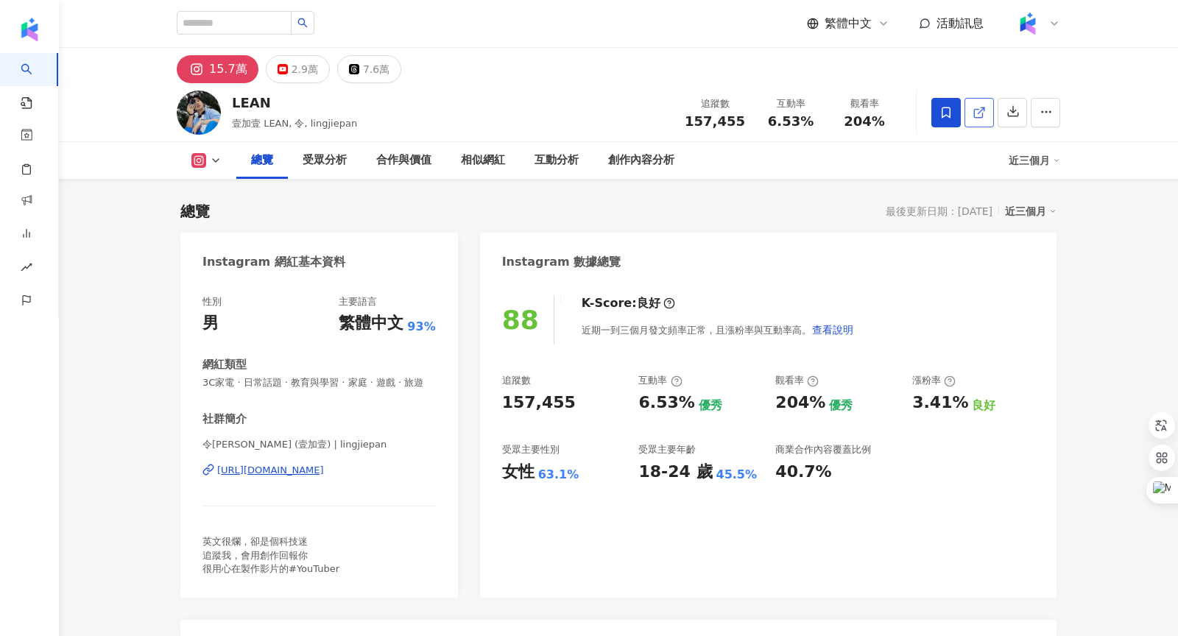
click at [985, 110] on icon at bounding box center [978, 112] width 13 height 13
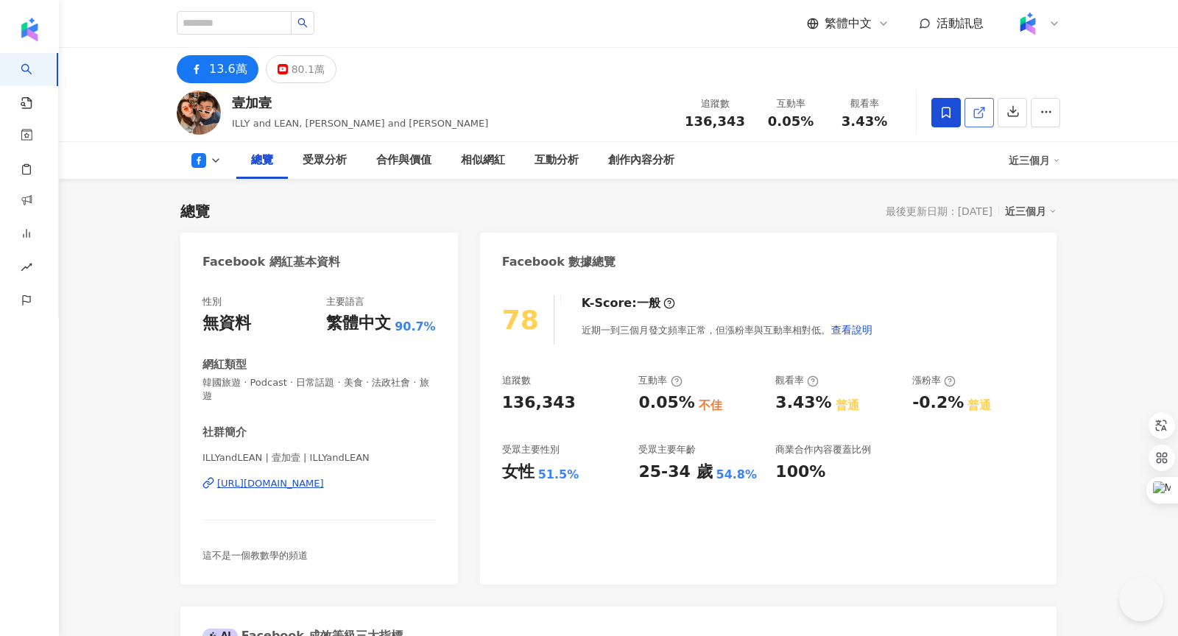
click at [976, 107] on icon at bounding box center [978, 112] width 13 height 13
drag, startPoint x: 234, startPoint y: 103, endPoint x: 272, endPoint y: 104, distance: 37.5
click at [272, 104] on div "壹加壹" at bounding box center [360, 102] width 256 height 18
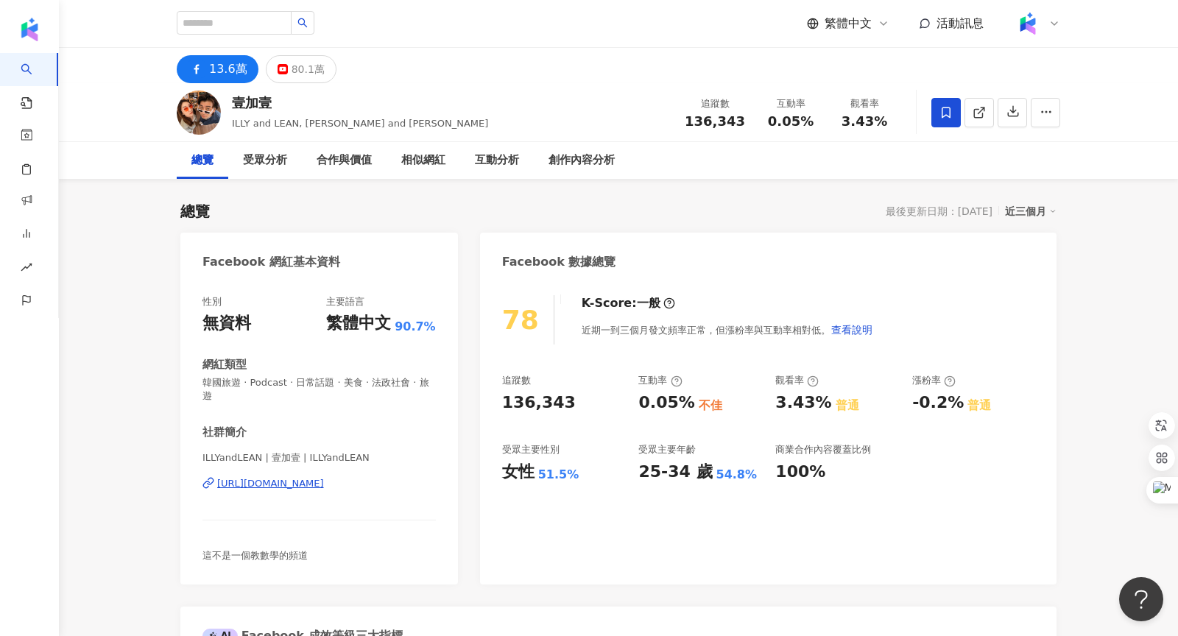
click at [406, 118] on div "壹加壹 ILLY and [PERSON_NAME], 壹加壹 ILLY and LEAN 追蹤數 136,343 互動率 0.05% 觀看率 3.43%" at bounding box center [618, 112] width 942 height 58
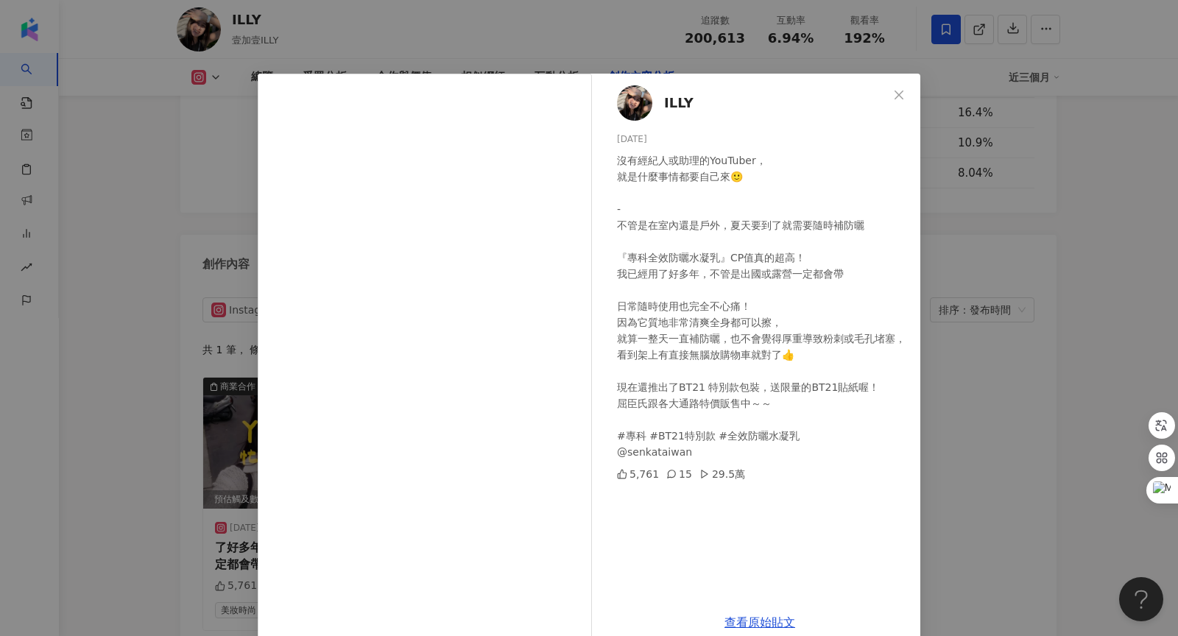
scroll to position [24, 0]
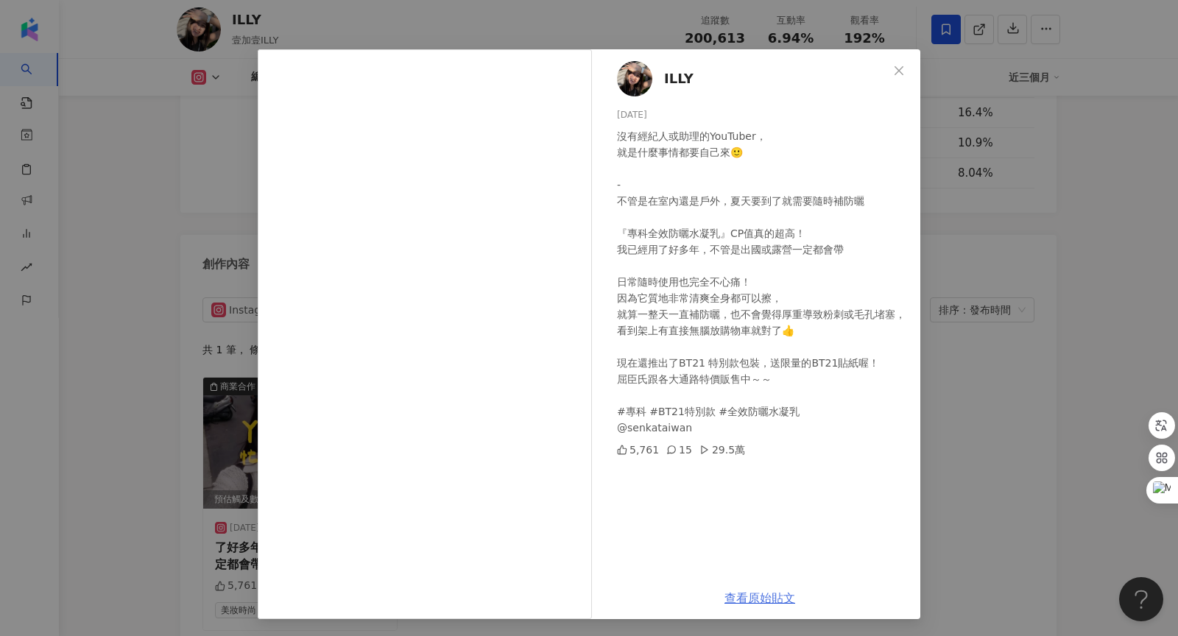
click at [758, 598] on link "查看原始貼文" at bounding box center [759, 598] width 71 height 14
click at [900, 63] on button "Close" at bounding box center [898, 70] width 29 height 29
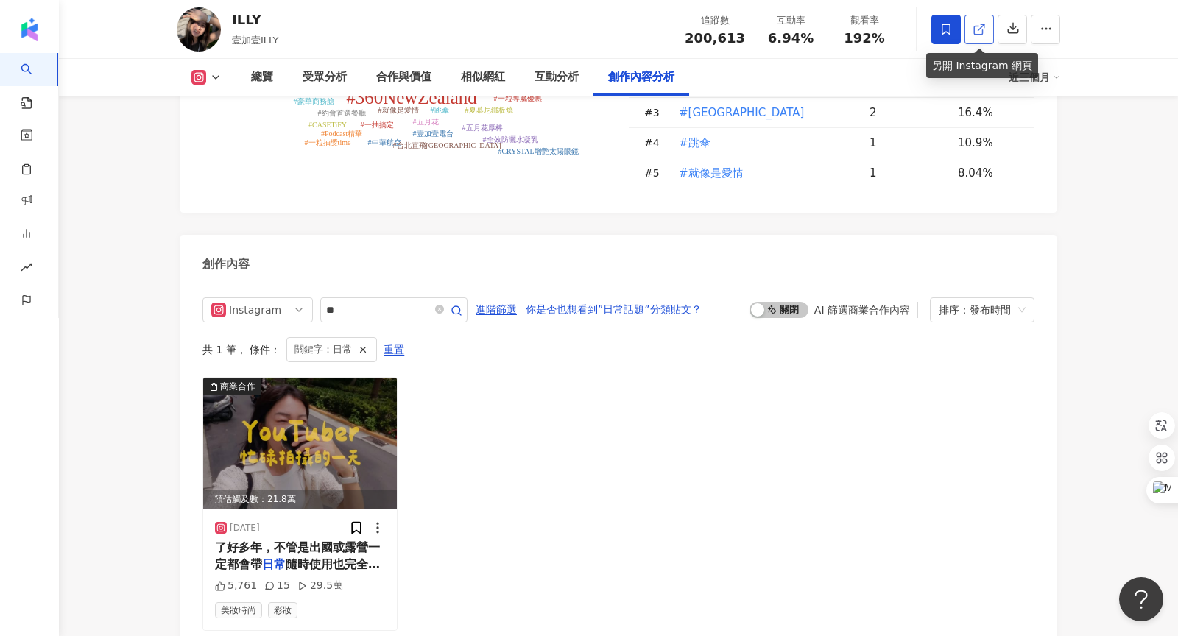
click at [972, 39] on link at bounding box center [978, 29] width 29 height 29
